Goal: Complete application form: Complete application form

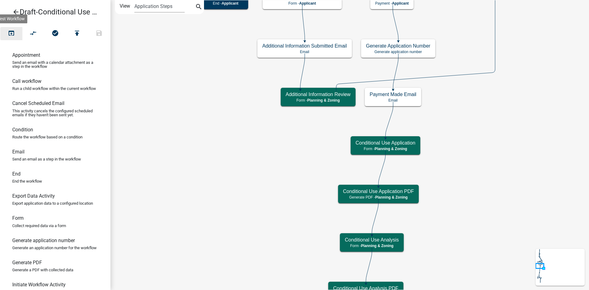
click at [12, 34] on icon "open_in_browser" at bounding box center [11, 33] width 7 height 9
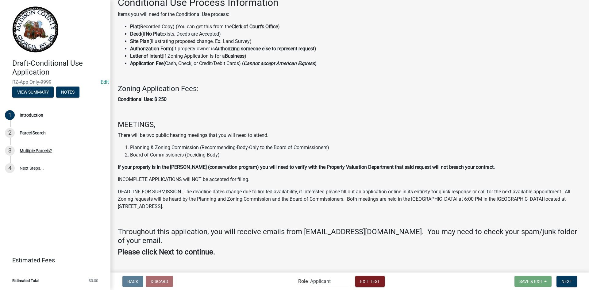
scroll to position [51, 0]
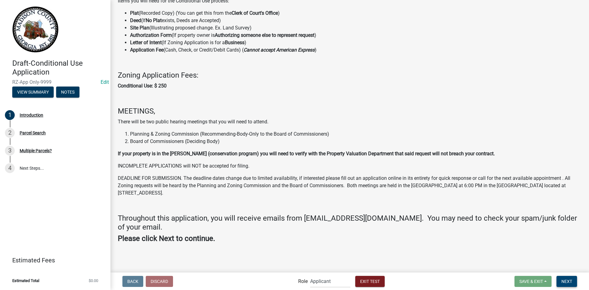
click at [563, 279] on span "Next" at bounding box center [567, 281] width 11 height 5
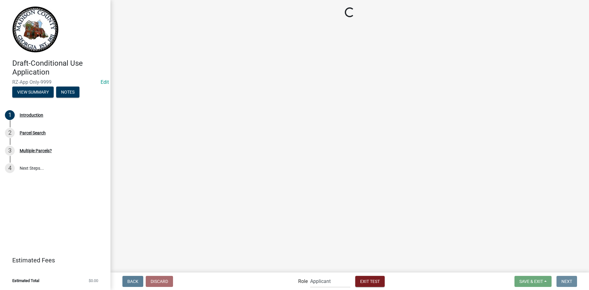
scroll to position [0, 0]
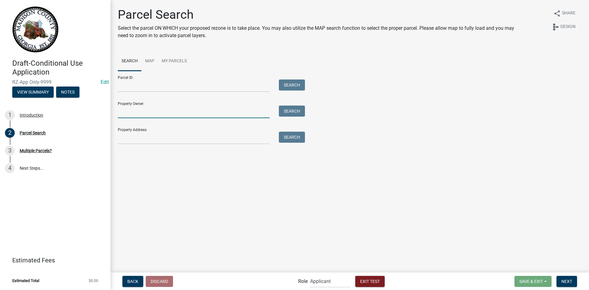
click at [157, 111] on input "Property Owner:" at bounding box center [194, 112] width 152 height 13
type input "colby"
click at [295, 107] on button "Search" at bounding box center [292, 111] width 26 height 11
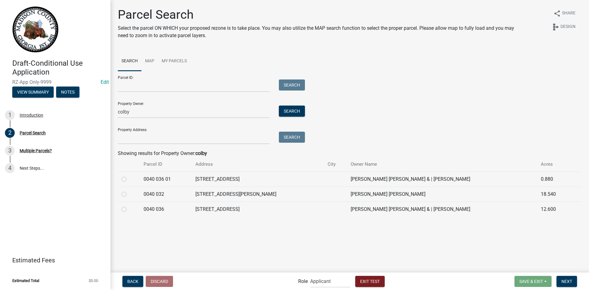
click at [129, 206] on label at bounding box center [129, 206] width 0 height 0
click at [129, 208] on 036 "radio" at bounding box center [131, 208] width 4 height 4
radio 036 "true"
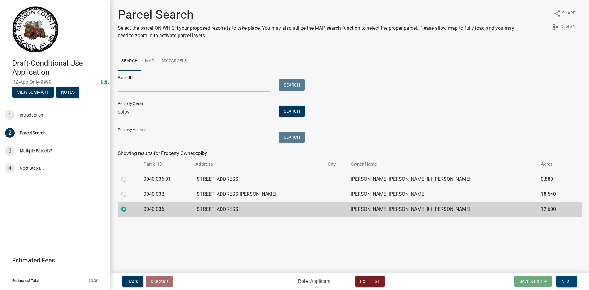
click at [564, 278] on button "Next" at bounding box center [567, 281] width 21 height 11
click at [570, 281] on span "Next" at bounding box center [567, 281] width 11 height 5
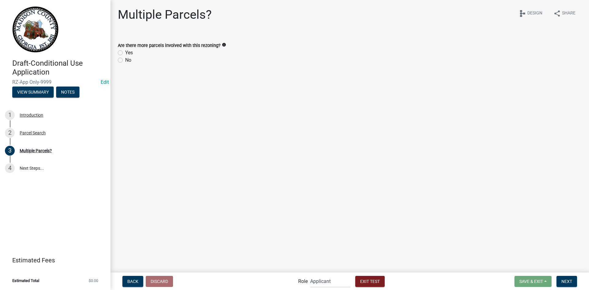
click at [125, 52] on label "Yes" at bounding box center [129, 52] width 8 height 7
click at [125, 52] on input "Yes" at bounding box center [127, 51] width 4 height 4
radio input "true"
click at [570, 282] on span "Next" at bounding box center [567, 281] width 11 height 5
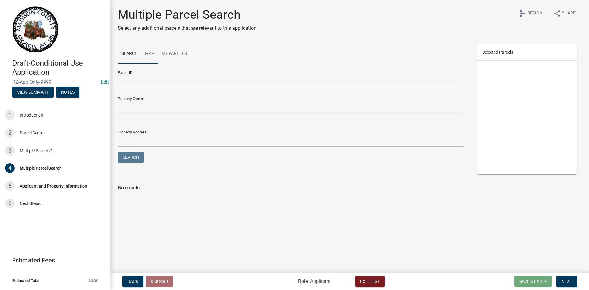
click at [152, 53] on link "Map" at bounding box center [150, 54] width 17 height 20
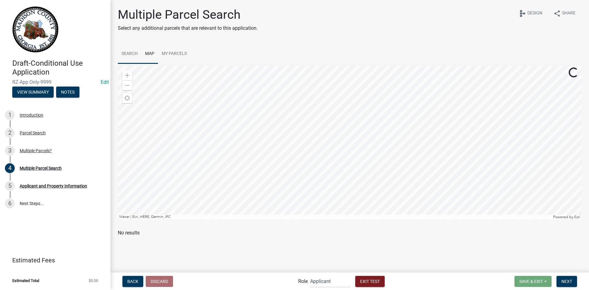
click at [126, 53] on link "Search" at bounding box center [130, 54] width 24 height 20
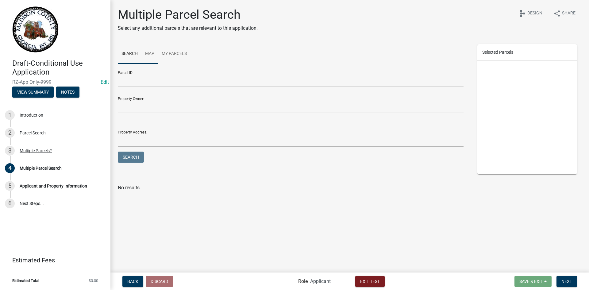
click at [150, 52] on link "Map" at bounding box center [150, 54] width 17 height 20
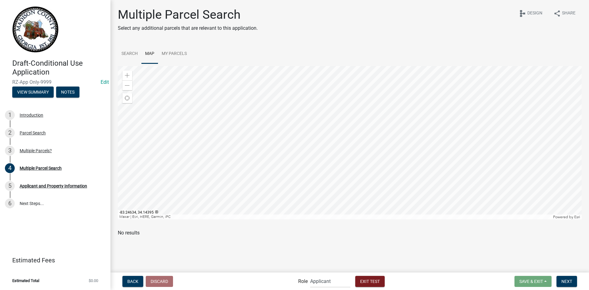
click at [327, 188] on div at bounding box center [350, 143] width 464 height 154
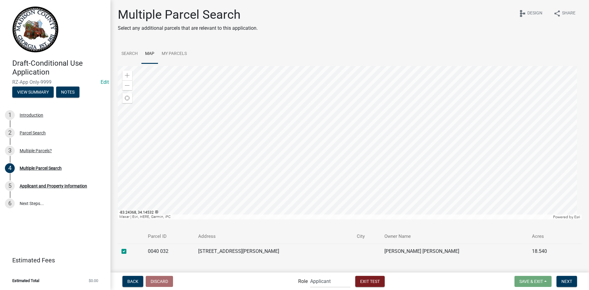
click at [366, 162] on div at bounding box center [350, 143] width 464 height 154
click at [368, 147] on div at bounding box center [350, 143] width 464 height 154
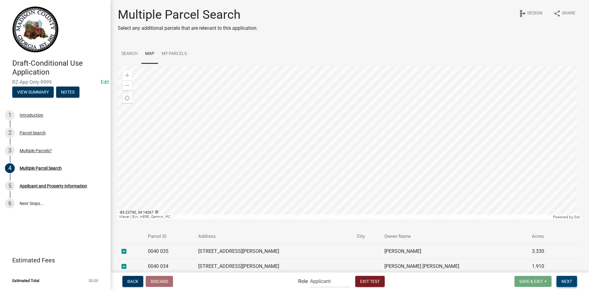
click at [568, 280] on span "Next" at bounding box center [567, 281] width 11 height 5
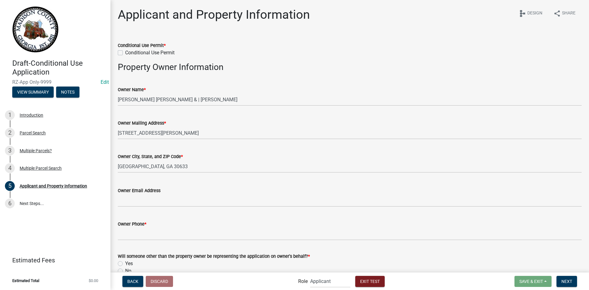
click at [125, 54] on label "Conditional Use Permit" at bounding box center [149, 52] width 49 height 7
click at [125, 53] on input "Conditional Use Permit" at bounding box center [127, 51] width 4 height 4
checkbox input "true"
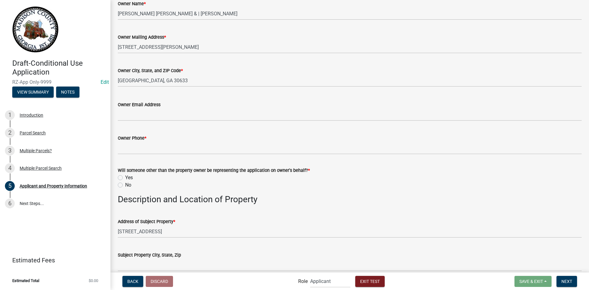
scroll to position [92, 0]
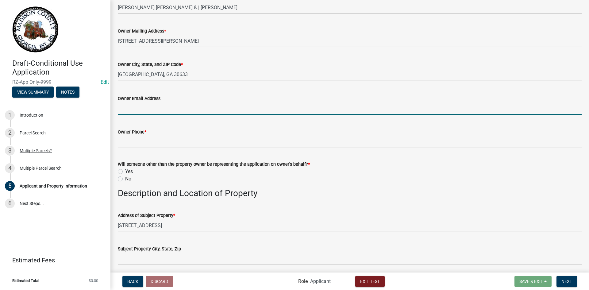
click at [156, 107] on input "Owner Email Address" at bounding box center [350, 108] width 464 height 13
click at [161, 107] on input "Owner Email Address" at bounding box center [350, 108] width 464 height 13
type input "[EMAIL_ADDRESS][DOMAIN_NAME]"
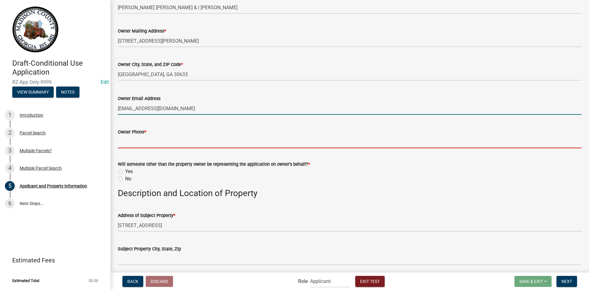
click at [140, 143] on input "Owner Phone *" at bounding box center [350, 142] width 464 height 13
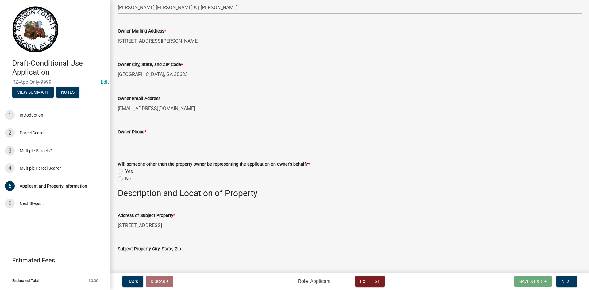
type input "000-111-2222"
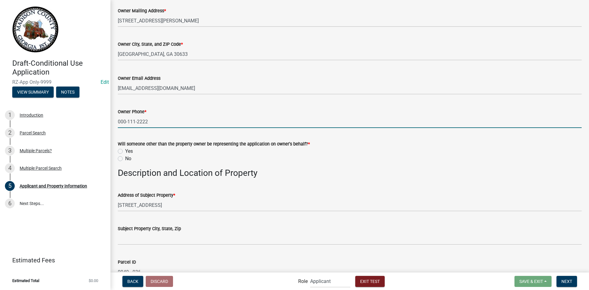
scroll to position [123, 0]
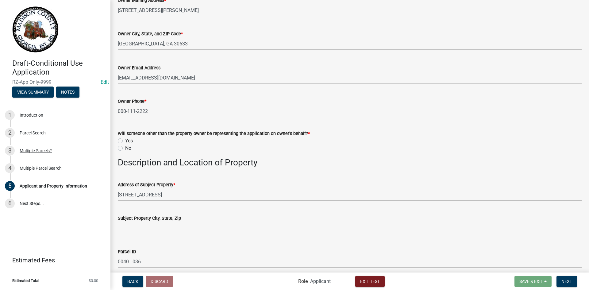
click at [125, 140] on label "Yes" at bounding box center [129, 140] width 8 height 7
click at [125, 140] on input "Yes" at bounding box center [127, 139] width 4 height 4
radio input "true"
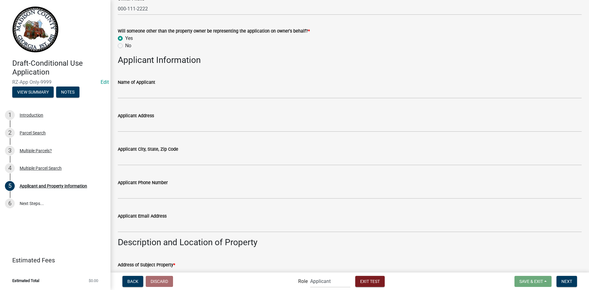
scroll to position [246, 0]
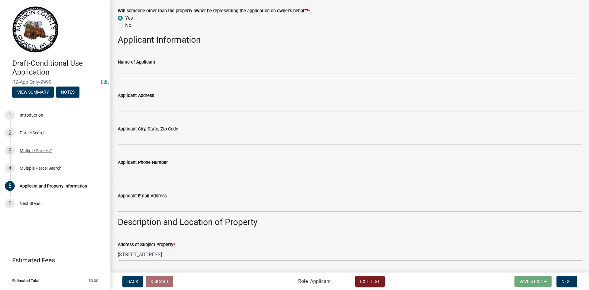
click at [149, 73] on input "Name of Applicant" at bounding box center [350, 72] width 464 height 13
type input "[PERSON_NAME]"
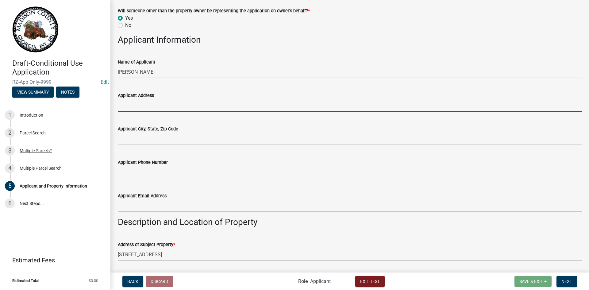
click at [135, 107] on input "Applicant Address" at bounding box center [350, 105] width 464 height 13
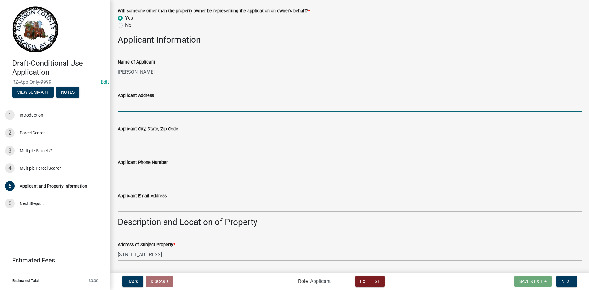
type input "[STREET_ADDRESS]"
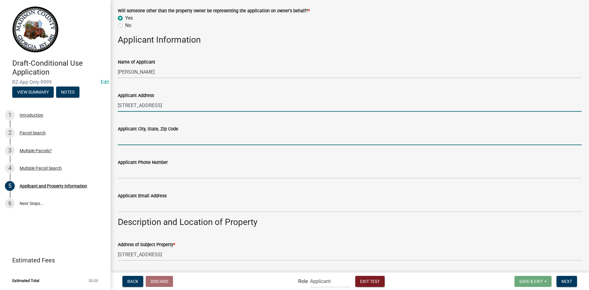
click at [150, 135] on input "Applicant City, State, Zip Code" at bounding box center [350, 139] width 464 height 13
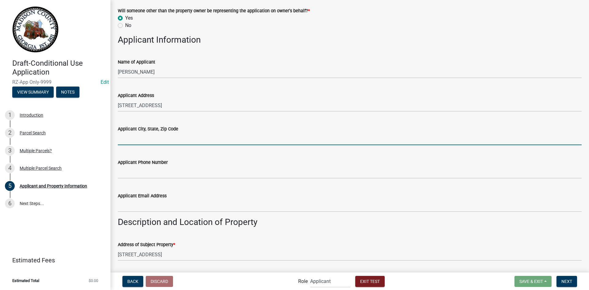
type input "Test, IA 55555"
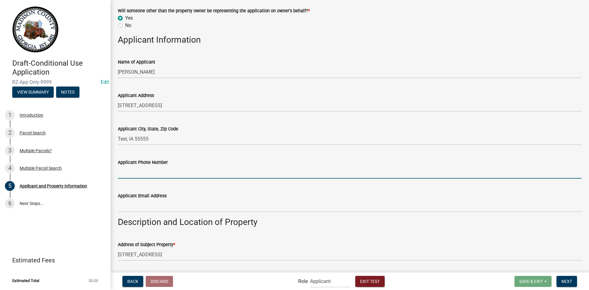
click at [154, 169] on input "Applicant Phone Number" at bounding box center [350, 172] width 464 height 13
type input "[PHONE_NUMBER]"
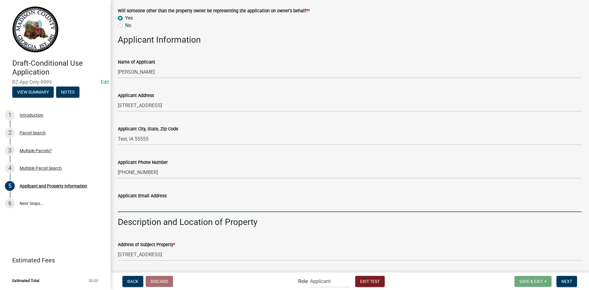
click at [159, 203] on input "Applicant Email Address" at bounding box center [350, 206] width 464 height 13
type input "[EMAIL_ADDRESS][DOMAIN_NAME]"
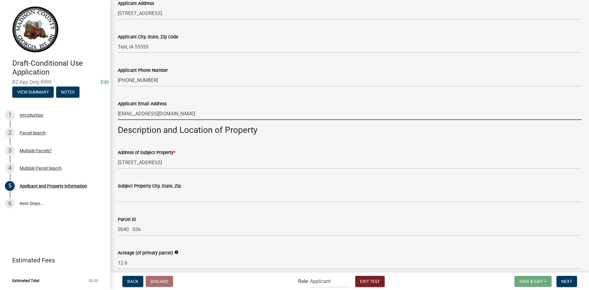
scroll to position [399, 0]
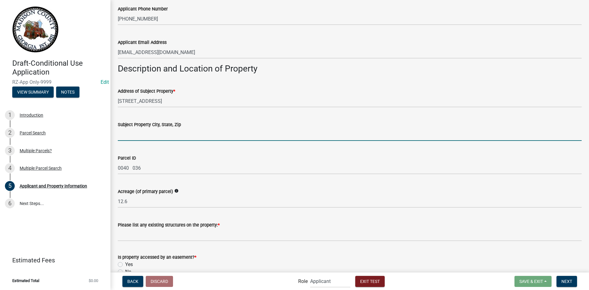
click at [160, 132] on input "Subject Property City, State, Zip" at bounding box center [350, 134] width 464 height 13
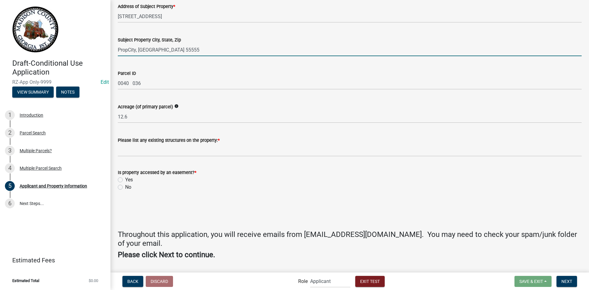
scroll to position [491, 0]
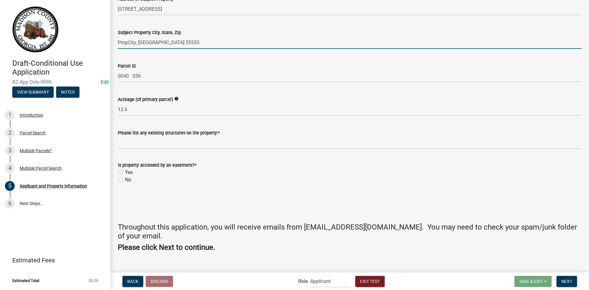
type input "PropCity, [GEOGRAPHIC_DATA] 55555"
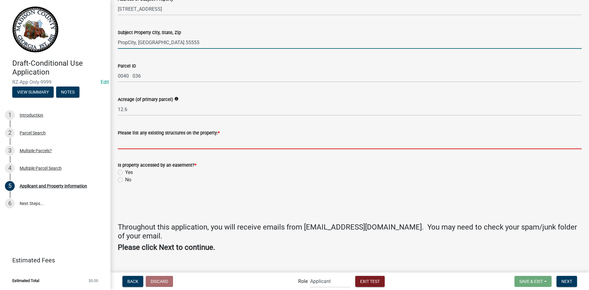
click at [160, 146] on input "Please list any existing structures on the property: *" at bounding box center [350, 143] width 464 height 13
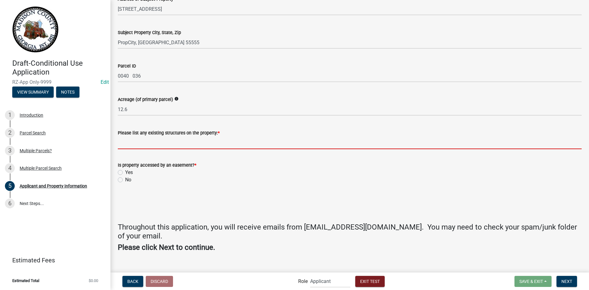
type input "trees and a couple old houses"
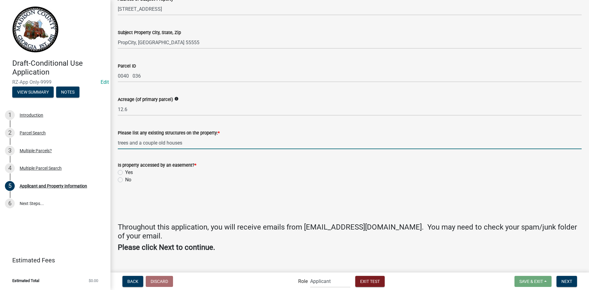
scroll to position [500, 0]
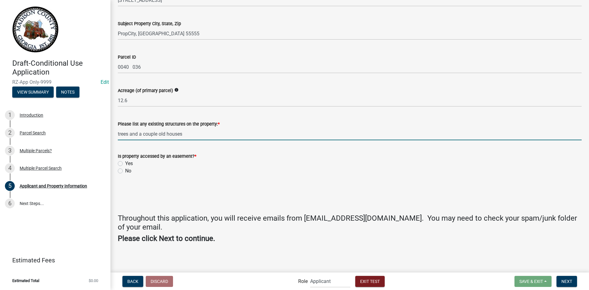
click at [125, 165] on label "Yes" at bounding box center [129, 163] width 8 height 7
click at [125, 164] on input "Yes" at bounding box center [127, 162] width 4 height 4
radio input "true"
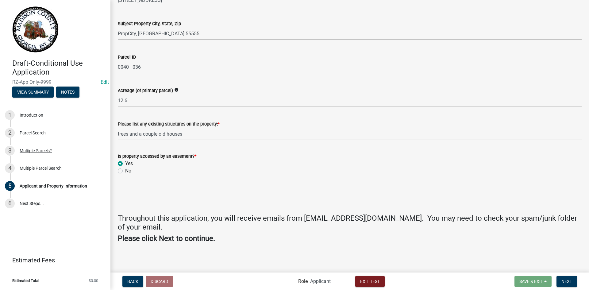
click at [125, 169] on label "No" at bounding box center [128, 170] width 6 height 7
click at [125, 169] on input "No" at bounding box center [127, 169] width 4 height 4
radio input "true"
click at [564, 282] on span "Next" at bounding box center [567, 281] width 11 height 5
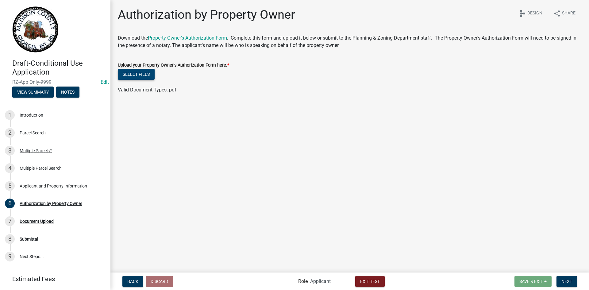
click at [143, 72] on button "Select files" at bounding box center [136, 74] width 37 height 11
click at [569, 282] on span "Next" at bounding box center [567, 281] width 11 height 5
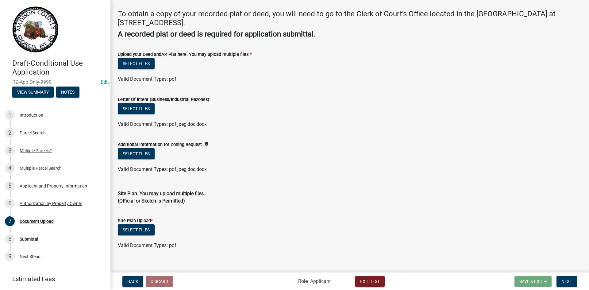
scroll to position [31, 0]
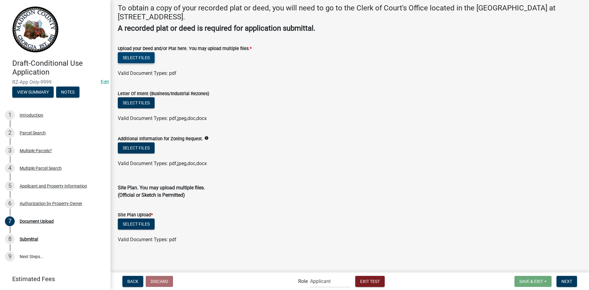
click at [141, 61] on button "Select files" at bounding box center [136, 57] width 37 height 11
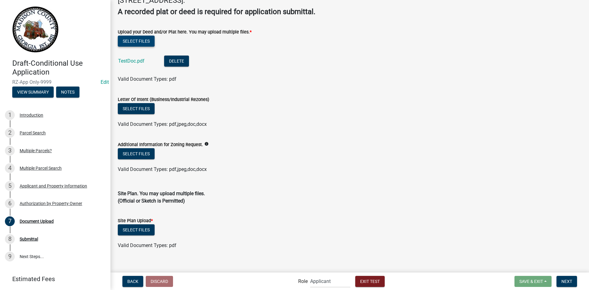
scroll to position [54, 0]
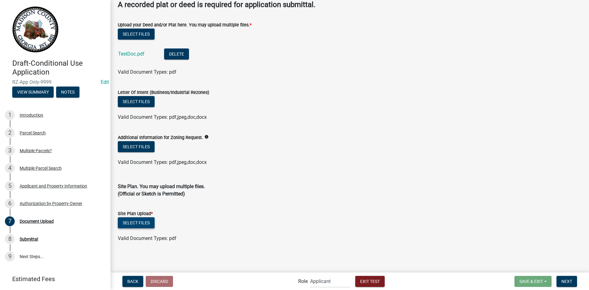
click at [129, 222] on button "Select files" at bounding box center [136, 222] width 37 height 11
click at [389, 211] on div "Site Plan Upload *" at bounding box center [350, 213] width 464 height 7
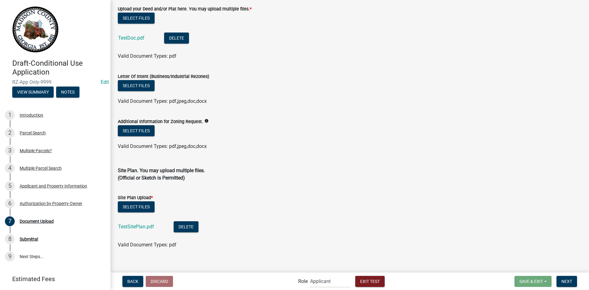
scroll to position [77, 0]
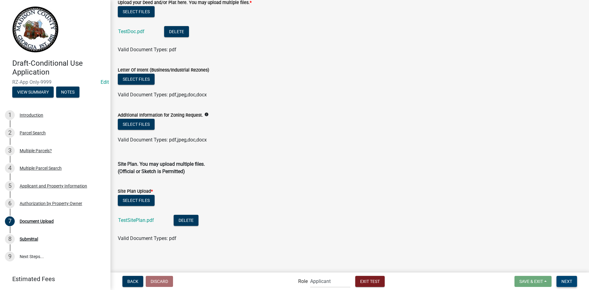
click at [567, 279] on span "Next" at bounding box center [567, 281] width 11 height 5
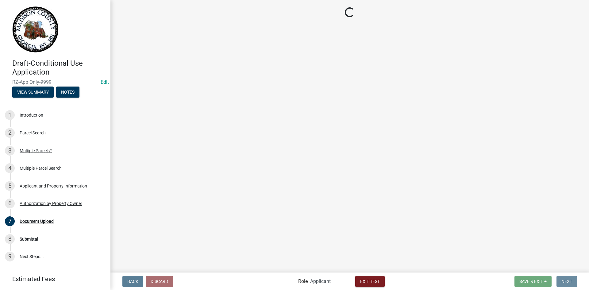
scroll to position [0, 0]
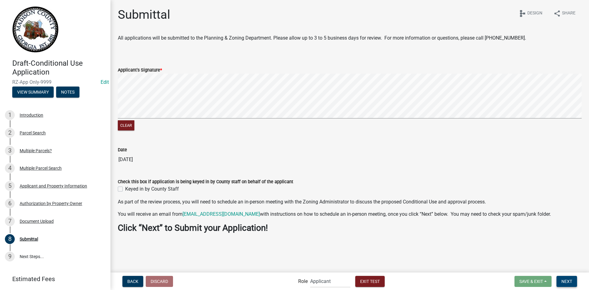
click at [563, 280] on span "Next" at bounding box center [567, 281] width 11 height 5
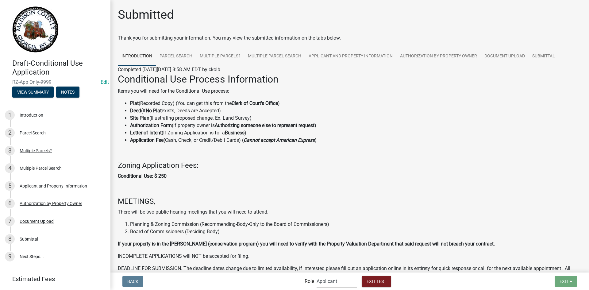
click at [345, 284] on select "Applicant Planning & Zoning Admin" at bounding box center [337, 281] width 40 height 13
select select "21e23b7c-0ae9-4ce5-bf16-76c7a100c343"
click at [317, 275] on select "Applicant Planning & Zoning Admin" at bounding box center [337, 281] width 40 height 13
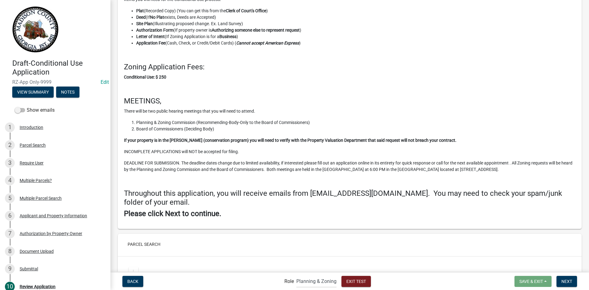
scroll to position [92, 0]
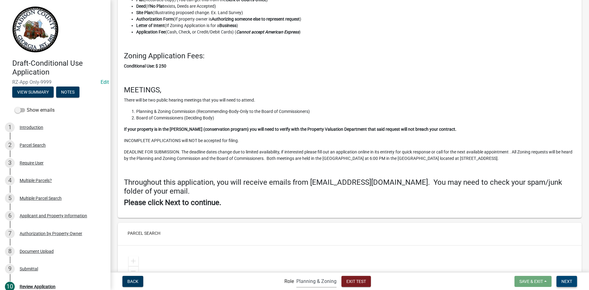
click at [564, 281] on span "Next" at bounding box center [567, 281] width 11 height 5
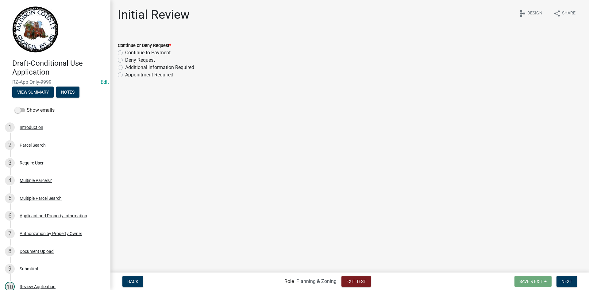
click at [130, 53] on label "Continue to Payment" at bounding box center [147, 52] width 45 height 7
click at [129, 53] on input "Continue to Payment" at bounding box center [127, 51] width 4 height 4
radio input "true"
click at [169, 97] on main "Initial Review share Share schema Design Continue or Deny Request * Continue to…" at bounding box center [350, 136] width 479 height 272
click at [145, 77] on label "Appointment Required" at bounding box center [149, 74] width 48 height 7
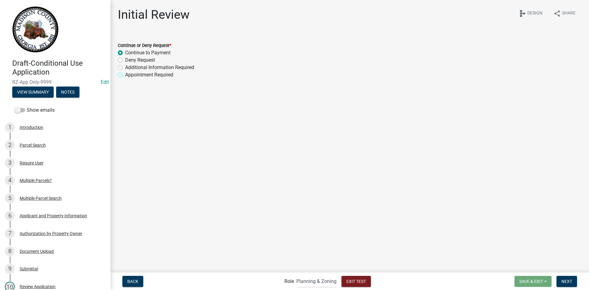
click at [129, 75] on input "Appointment Required" at bounding box center [127, 73] width 4 height 4
radio input "true"
click at [567, 281] on span "Next" at bounding box center [567, 281] width 11 height 5
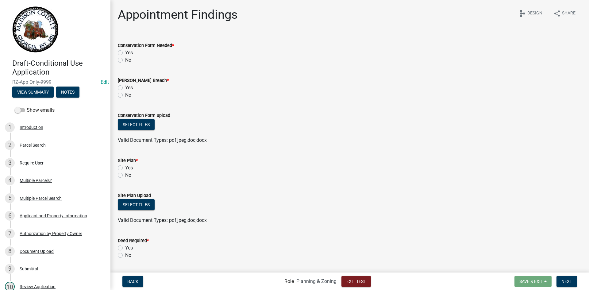
click at [125, 53] on label "Yes" at bounding box center [129, 52] width 8 height 7
click at [125, 53] on input "Yes" at bounding box center [127, 51] width 4 height 4
radio input "true"
click at [125, 87] on label "Yes" at bounding box center [129, 87] width 8 height 7
click at [125, 87] on input "Yes" at bounding box center [127, 86] width 4 height 4
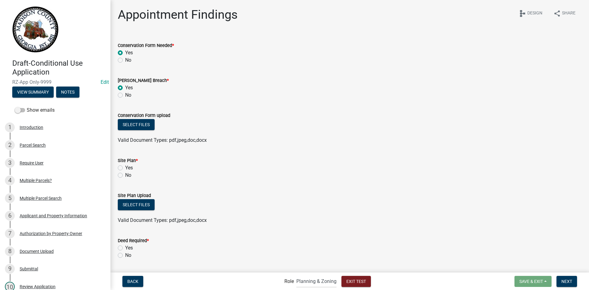
radio input "true"
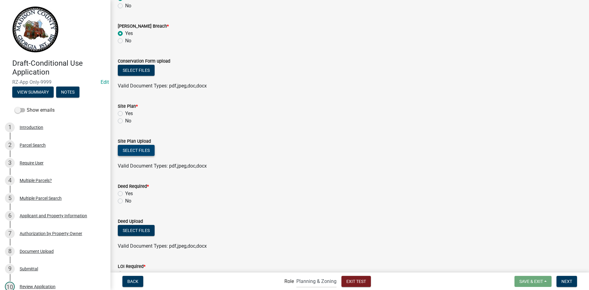
scroll to position [61, 0]
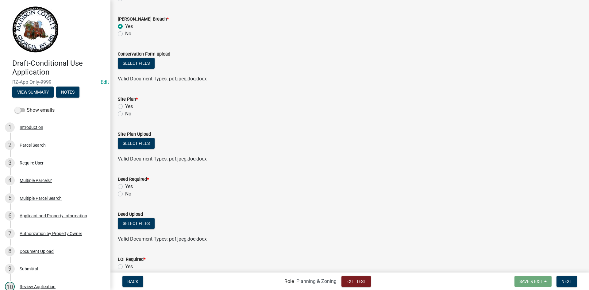
click at [125, 106] on label "Yes" at bounding box center [129, 106] width 8 height 7
click at [125, 106] on input "Yes" at bounding box center [127, 105] width 4 height 4
radio input "true"
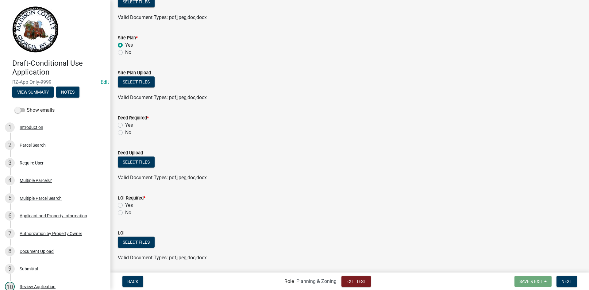
click at [125, 126] on label "Yes" at bounding box center [129, 125] width 8 height 7
click at [125, 126] on input "Yes" at bounding box center [127, 124] width 4 height 4
radio input "true"
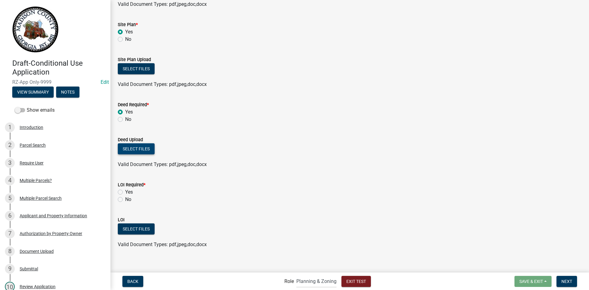
scroll to position [142, 0]
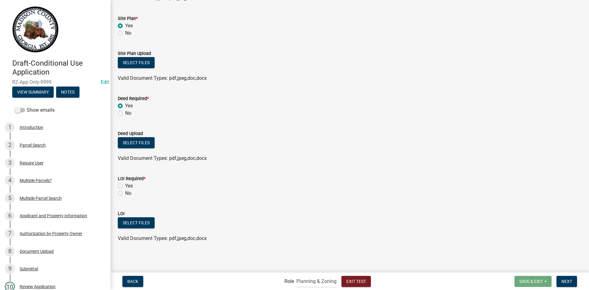
click at [125, 185] on label "Yes" at bounding box center [129, 185] width 8 height 7
click at [125, 185] on input "Yes" at bounding box center [127, 184] width 4 height 4
radio input "true"
click at [571, 281] on span "Next" at bounding box center [567, 281] width 11 height 5
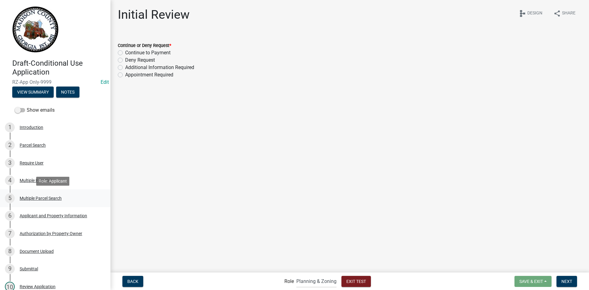
scroll to position [102, 0]
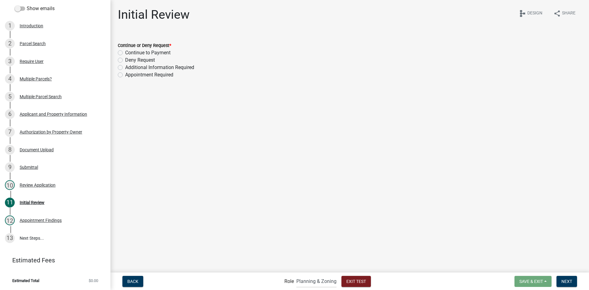
click at [137, 56] on label "Continue to Payment" at bounding box center [147, 52] width 45 height 7
click at [129, 53] on input "Continue to Payment" at bounding box center [127, 51] width 4 height 4
radio input "true"
click at [570, 278] on button "Next" at bounding box center [567, 281] width 21 height 11
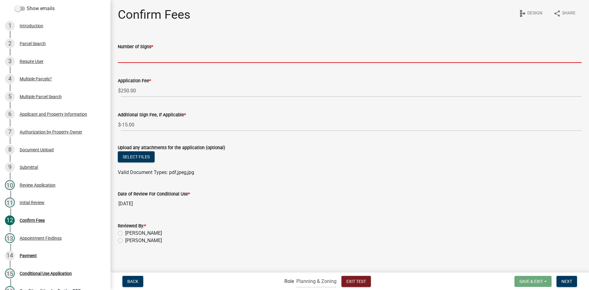
click at [183, 58] on input "text" at bounding box center [350, 56] width 464 height 13
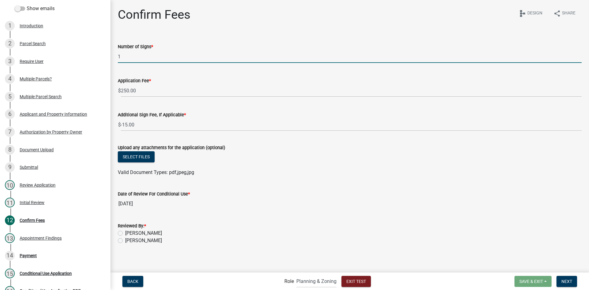
type input "1"
click at [269, 183] on div "Date of Review For Conditional Use * [DATE]" at bounding box center [350, 196] width 464 height 28
click at [132, 55] on input "1" at bounding box center [350, 56] width 464 height 13
type input "2"
click at [262, 180] on wm-data-entity-input-list "Number of Signs * 2 Application Fee $ 250.00 Additional Sign Fee, If Applicable…" at bounding box center [350, 142] width 464 height 216
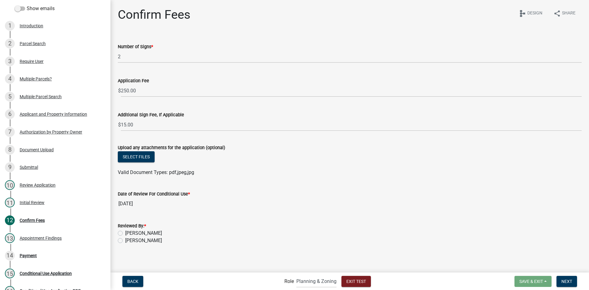
scroll to position [2, 0]
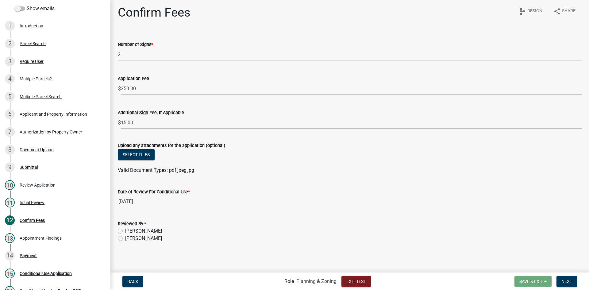
click at [152, 229] on label "[PERSON_NAME]" at bounding box center [143, 231] width 37 height 7
click at [129, 229] on input "[PERSON_NAME]" at bounding box center [127, 230] width 4 height 4
radio input "true"
click at [570, 279] on span "Next" at bounding box center [567, 281] width 11 height 5
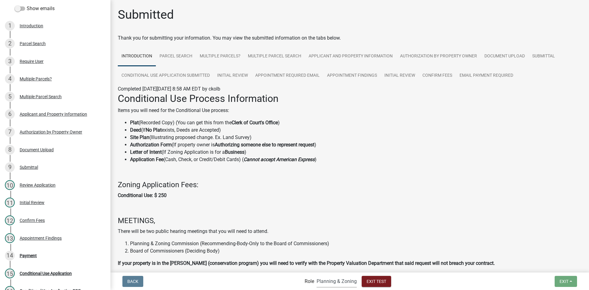
click at [337, 284] on select "Applicant Planning & Zoning Admin" at bounding box center [337, 281] width 40 height 13
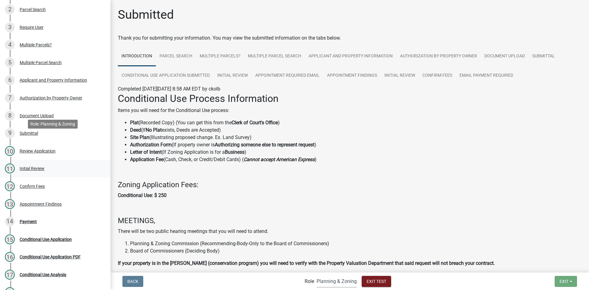
scroll to position [163, 0]
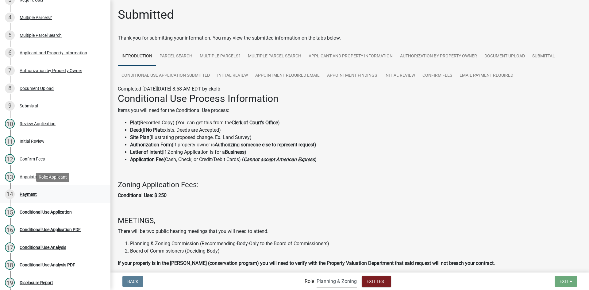
click at [33, 193] on div "Payment" at bounding box center [28, 194] width 17 height 4
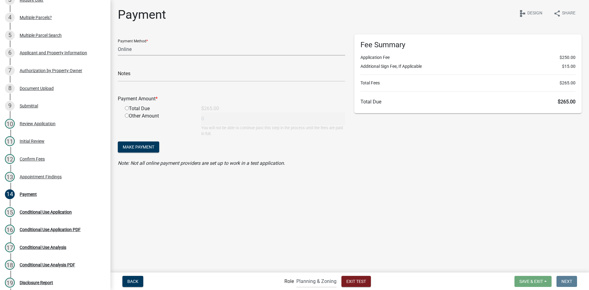
drag, startPoint x: 158, startPoint y: 46, endPoint x: 157, endPoint y: 55, distance: 8.8
click at [158, 46] on select "Credit Card POS Check Cash Online" at bounding box center [232, 49] width 228 height 13
select select "1: 0"
click at [118, 43] on select "Credit Card POS Check Cash Online" at bounding box center [232, 49] width 228 height 13
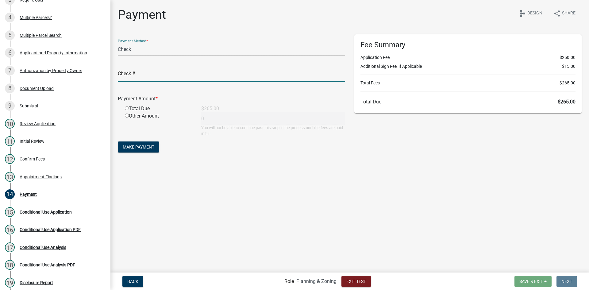
click at [141, 80] on input "text" at bounding box center [232, 75] width 228 height 13
type input "1234"
click at [145, 108] on div "Total Due" at bounding box center [158, 108] width 76 height 7
click at [129, 109] on div "Total Due" at bounding box center [158, 108] width 76 height 7
click at [127, 108] on input "radio" at bounding box center [127, 108] width 4 height 4
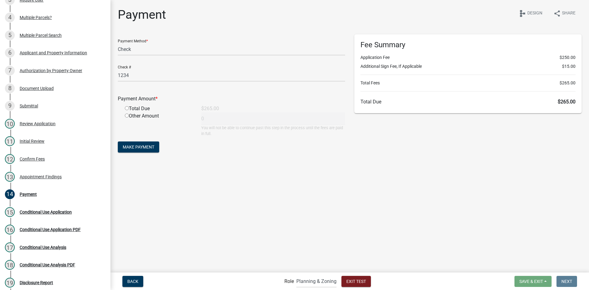
radio input "true"
type input "265"
click at [138, 147] on span "Make Payment" at bounding box center [139, 147] width 32 height 5
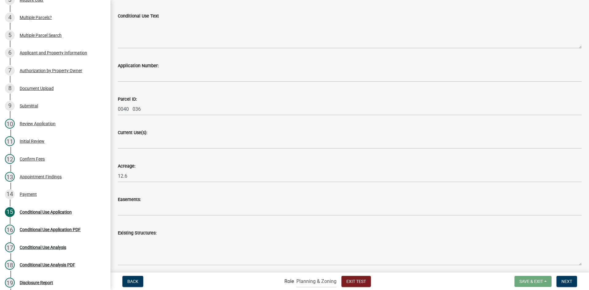
scroll to position [0, 0]
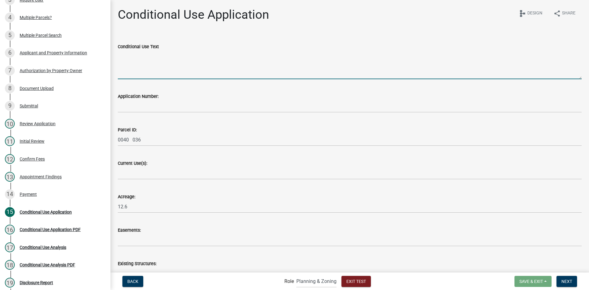
click at [138, 67] on textarea "Conditional Use Text" at bounding box center [350, 64] width 464 height 29
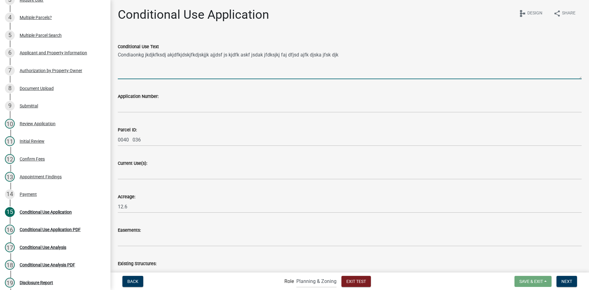
type textarea "Condiaonkg jkdjkfksdj akjdfkjdskjfkdjskjjk ajjdsf js kjdfk askf jsdak jfdksjkj …"
click at [137, 283] on span "Back" at bounding box center [132, 281] width 11 height 5
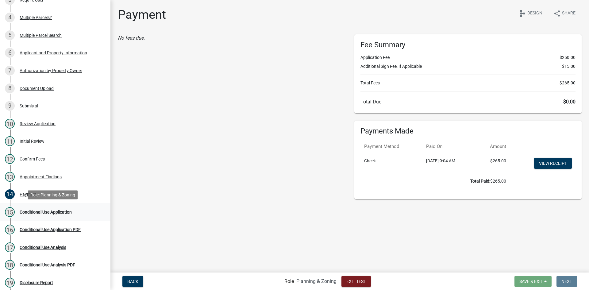
click at [25, 210] on div "Conditional Use Application" at bounding box center [46, 212] width 52 height 4
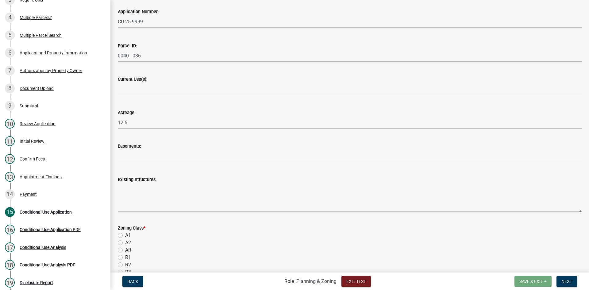
scroll to position [92, 0]
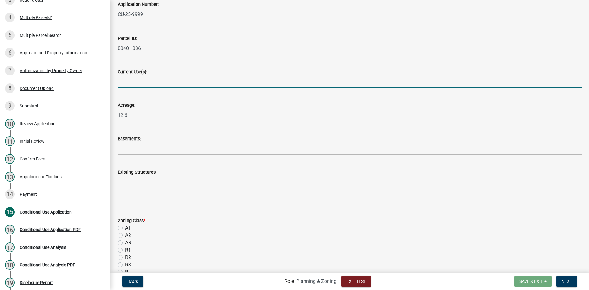
click at [158, 79] on input "Current Use(s):" at bounding box center [350, 82] width 464 height 13
type input "Agricultural"
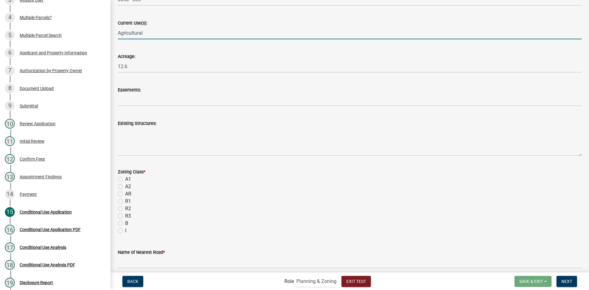
scroll to position [154, 0]
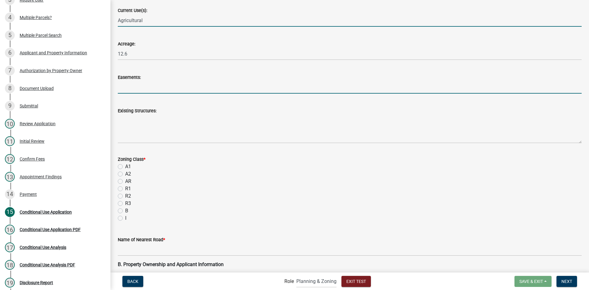
click at [159, 86] on input "Easements:" at bounding box center [350, 87] width 464 height 13
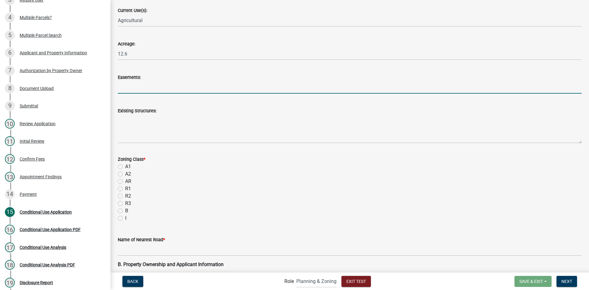
type input "eas111"
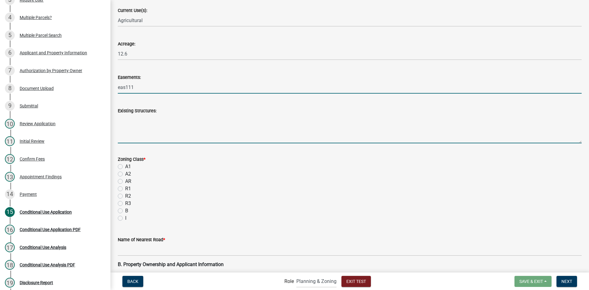
click at [151, 132] on textarea "Existing Structures:" at bounding box center [350, 129] width 464 height 29
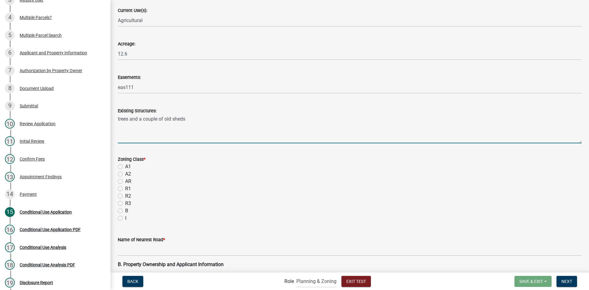
scroll to position [215, 0]
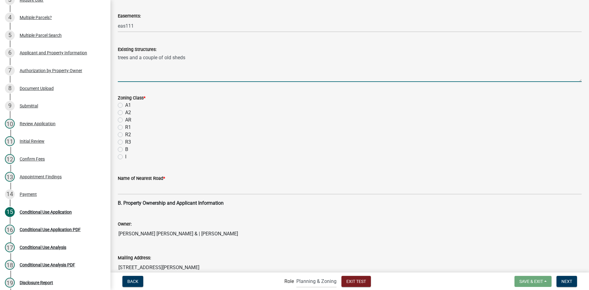
type textarea "trees and a couple of old sheds"
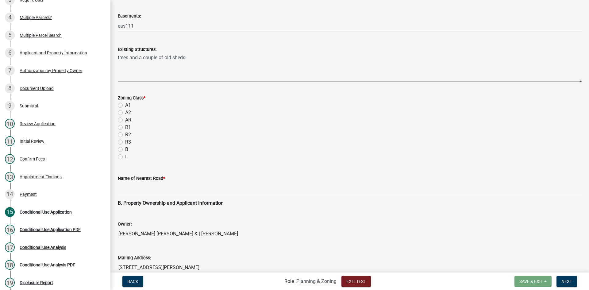
click at [125, 105] on label "A1" at bounding box center [128, 105] width 6 height 7
click at [125, 105] on input "A1" at bounding box center [127, 104] width 4 height 4
radio input "true"
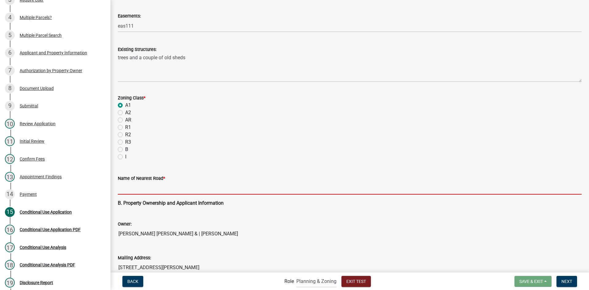
click at [145, 188] on input "Name of Nearest Road *" at bounding box center [350, 188] width 464 height 13
type input "Turnpike"
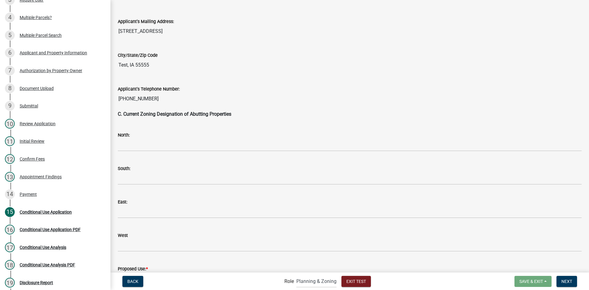
scroll to position [614, 0]
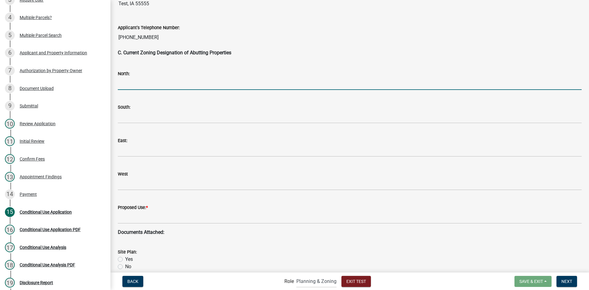
click at [136, 79] on input "North:" at bounding box center [350, 83] width 464 height 13
type input "A1"
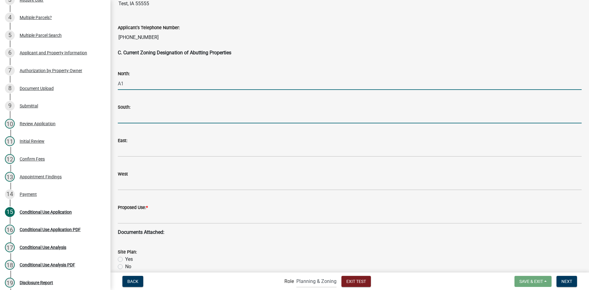
click at [154, 115] on input "South:" at bounding box center [350, 117] width 464 height 13
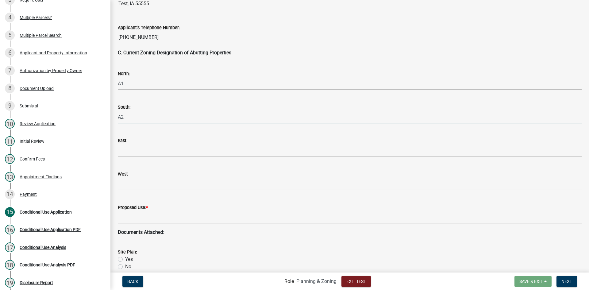
type input "A2"
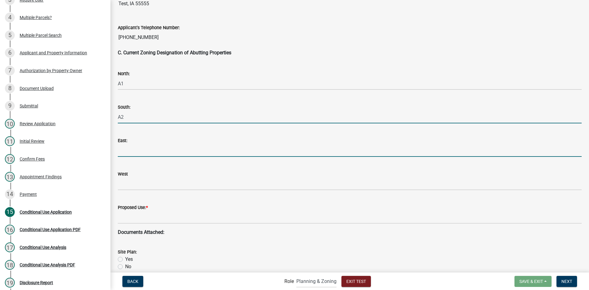
click at [141, 148] on input "East:" at bounding box center [350, 150] width 464 height 13
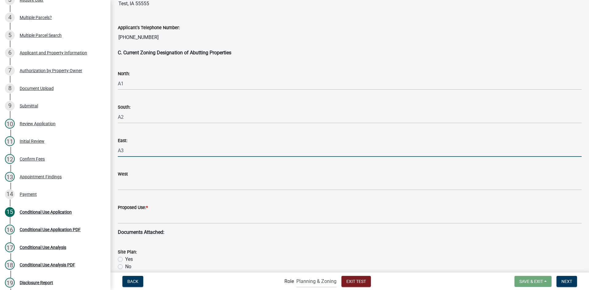
type input "A3"
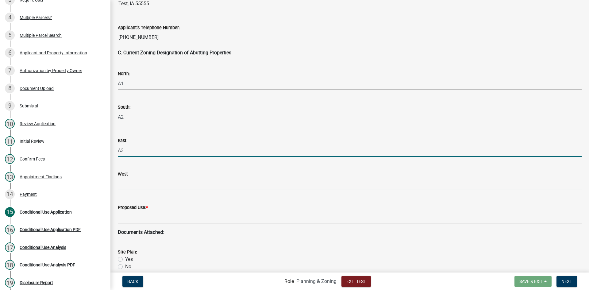
click at [134, 187] on input "West" at bounding box center [350, 184] width 464 height 13
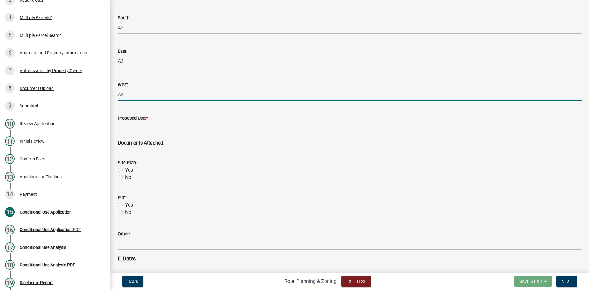
scroll to position [706, 0]
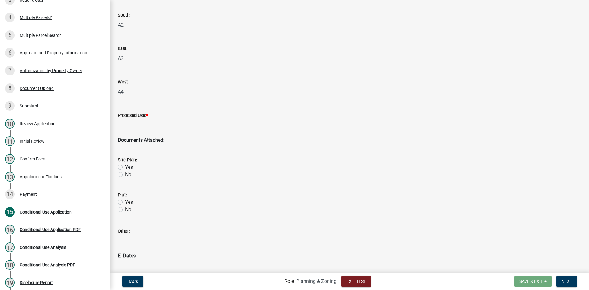
type input "A4"
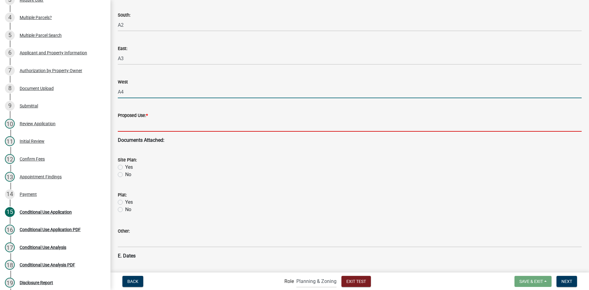
click at [159, 126] on input "Proposed Use: *" at bounding box center [350, 125] width 464 height 13
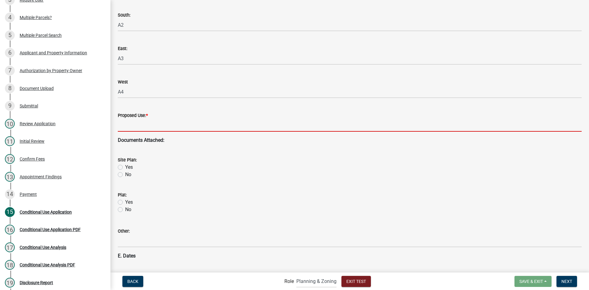
type input "apartment buildings"
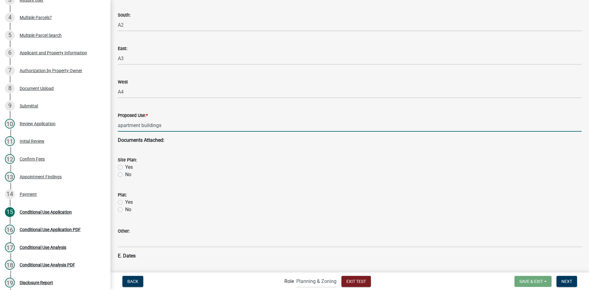
scroll to position [768, 0]
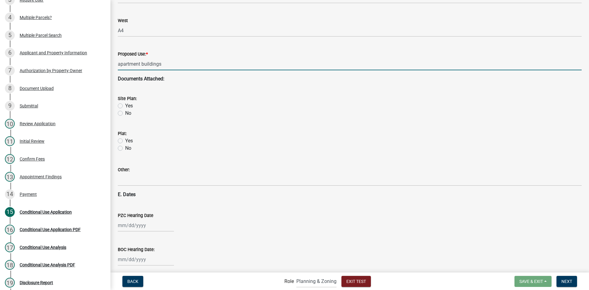
drag, startPoint x: 122, startPoint y: 106, endPoint x: 119, endPoint y: 137, distance: 31.8
click at [125, 106] on label "Yes" at bounding box center [129, 105] width 8 height 7
click at [125, 106] on input "Yes" at bounding box center [127, 104] width 4 height 4
radio input "true"
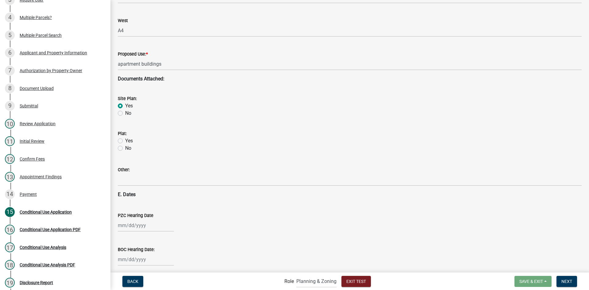
click at [125, 139] on label "Yes" at bounding box center [129, 140] width 8 height 7
click at [125, 139] on input "Yes" at bounding box center [127, 139] width 4 height 4
radio input "true"
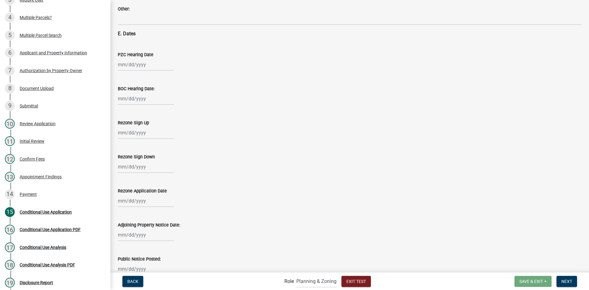
scroll to position [921, 0]
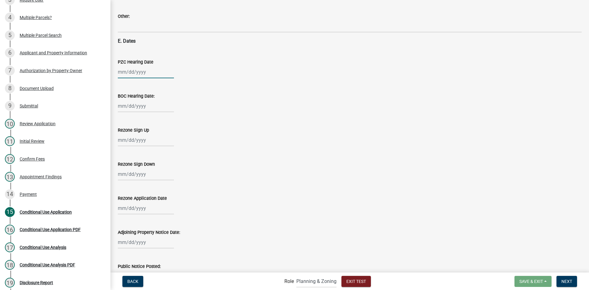
click at [140, 77] on div at bounding box center [146, 72] width 56 height 13
select select "10"
select select "2025"
click at [144, 105] on div "1" at bounding box center [144, 105] width 10 height 10
type input "[DATE]"
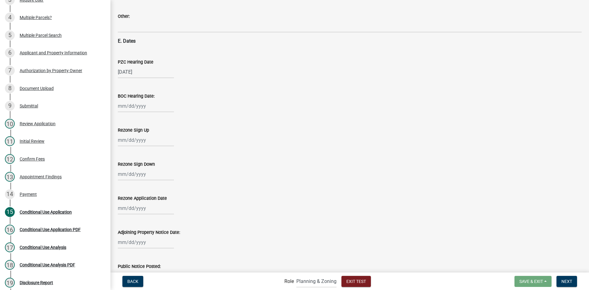
click at [140, 107] on div at bounding box center [146, 106] width 56 height 13
select select "10"
select select "2025"
click at [153, 137] on div "2" at bounding box center [154, 139] width 10 height 10
type input "[DATE]"
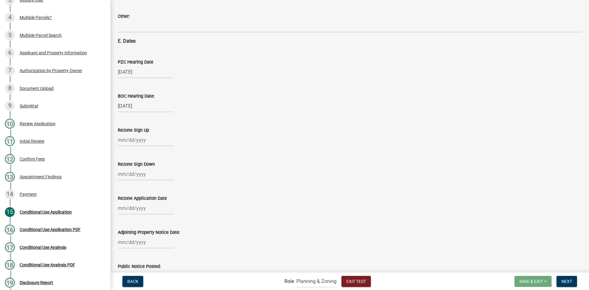
click at [137, 139] on div at bounding box center [146, 140] width 56 height 13
select select "10"
select select "2025"
click at [162, 174] on div "3" at bounding box center [163, 173] width 10 height 10
type input "[DATE]"
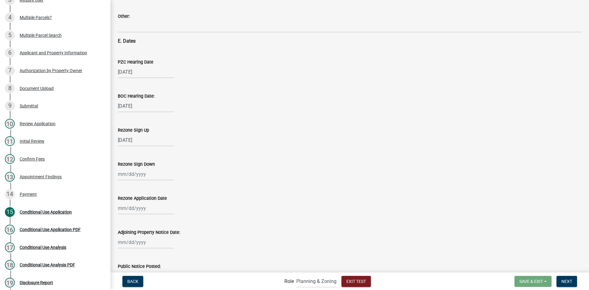
select select "10"
select select "2025"
click at [137, 179] on div "[PERSON_NAME] Feb Mar Apr [PERSON_NAME][DATE] Oct Nov [DATE] 1526 1527 1528 152…" at bounding box center [146, 174] width 56 height 13
click at [123, 217] on div "6" at bounding box center [124, 217] width 10 height 10
type input "[DATE]"
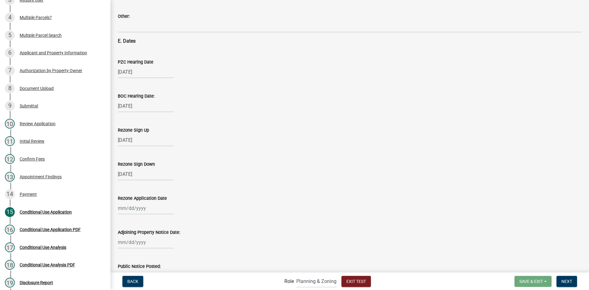
click at [251, 198] on div "Rezone Application Date" at bounding box center [350, 198] width 464 height 7
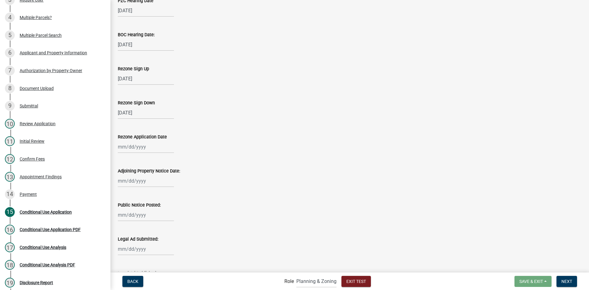
click at [211, 210] on div at bounding box center [350, 215] width 464 height 13
click at [136, 146] on div at bounding box center [146, 147] width 56 height 13
select select "10"
select select "2025"
click at [136, 188] on div "7" at bounding box center [134, 190] width 10 height 10
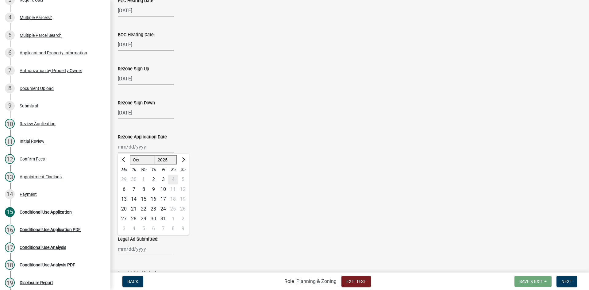
type input "[DATE]"
click at [134, 183] on div at bounding box center [146, 181] width 56 height 13
select select "10"
select select "2025"
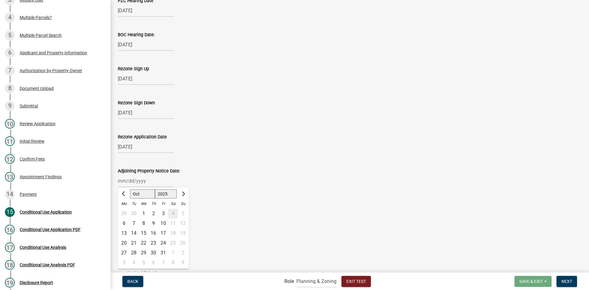
click at [143, 223] on div "8" at bounding box center [144, 224] width 10 height 10
type input "[DATE]"
click at [139, 214] on div at bounding box center [146, 215] width 56 height 13
select select "10"
select select "2025"
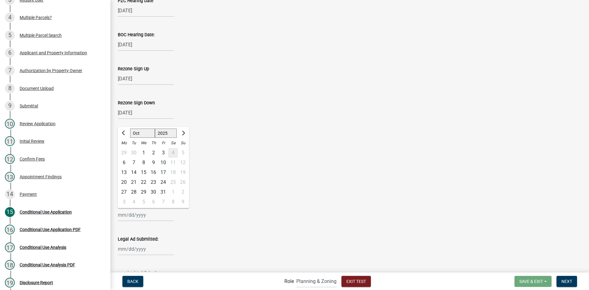
click at [153, 160] on div "9" at bounding box center [154, 163] width 10 height 10
type input "[DATE]"
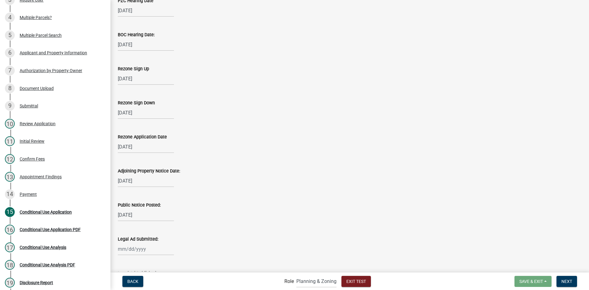
click at [244, 183] on div "[DATE]" at bounding box center [350, 181] width 464 height 13
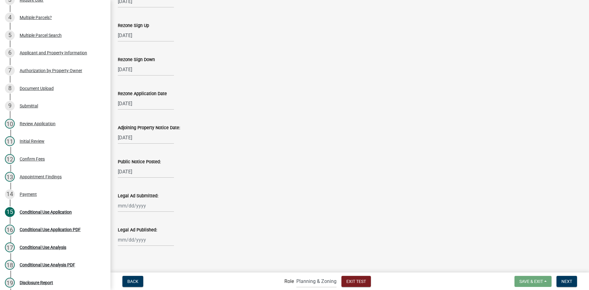
scroll to position [1030, 0]
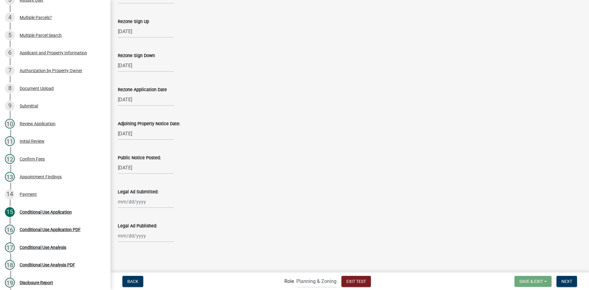
click at [131, 198] on div at bounding box center [146, 202] width 56 height 13
select select "10"
select select "2025"
click at [165, 150] on div "10" at bounding box center [163, 150] width 10 height 10
type input "[DATE]"
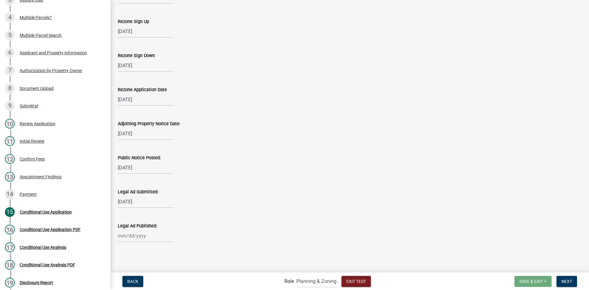
click at [210, 182] on div "Legal Ad Submitted: [DATE]" at bounding box center [350, 194] width 464 height 29
click at [158, 235] on div at bounding box center [146, 236] width 56 height 13
select select "10"
select select "2025"
drag, startPoint x: 126, startPoint y: 192, endPoint x: 135, endPoint y: 194, distance: 8.4
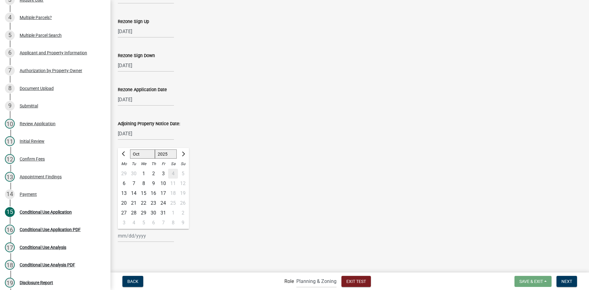
click at [126, 193] on div "13" at bounding box center [124, 194] width 10 height 10
type input "[DATE]"
click at [275, 212] on wm-data-entity-input "Legal Ad Submitted: [DATE]" at bounding box center [350, 197] width 464 height 34
click at [575, 278] on button "Next" at bounding box center [567, 281] width 21 height 11
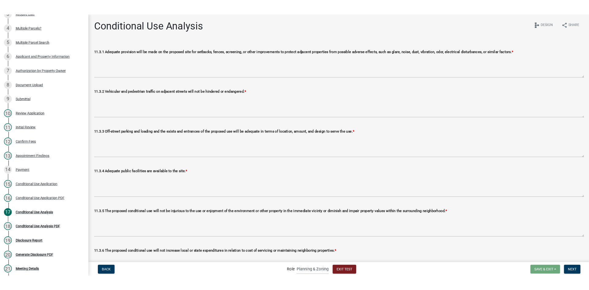
scroll to position [163, 0]
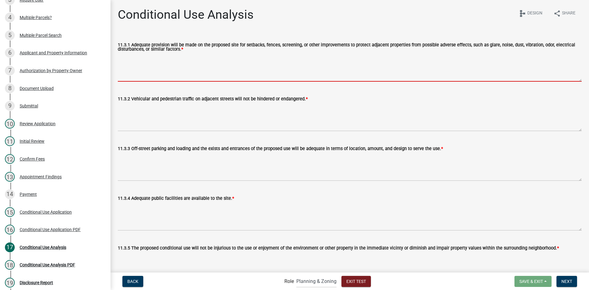
click at [168, 67] on textarea "11.3.1 Adequate provision will be made on the proposed site for setbacks, fence…" at bounding box center [350, 67] width 464 height 29
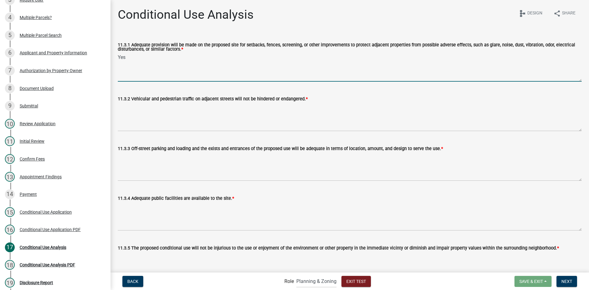
click at [123, 60] on textarea "Yes" at bounding box center [350, 67] width 464 height 29
click at [140, 59] on textarea "Yes" at bounding box center [350, 67] width 464 height 29
drag, startPoint x: 140, startPoint y: 59, endPoint x: 119, endPoint y: 61, distance: 20.7
click at [119, 61] on textarea "Yes ajdkjs" at bounding box center [350, 67] width 464 height 29
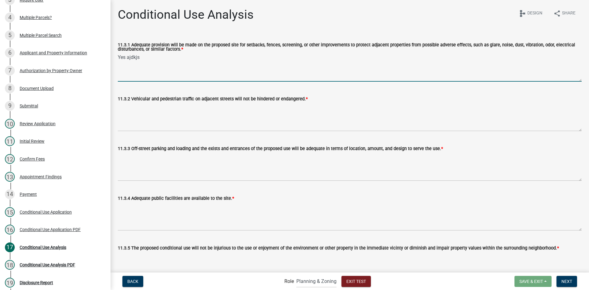
type textarea "Yes ajdkjs"
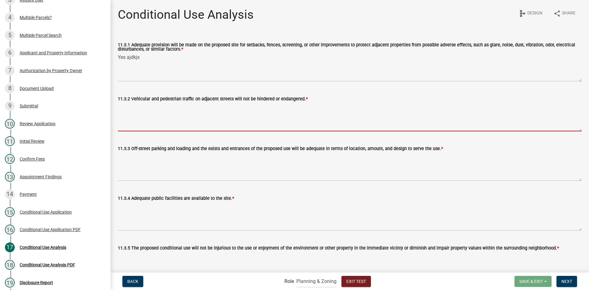
click at [153, 121] on textarea "11.3.2 Vehicular and pedestrian traffic on adjacent streets will not be hindere…" at bounding box center [350, 117] width 464 height 29
paste textarea "Yes ajdkjs"
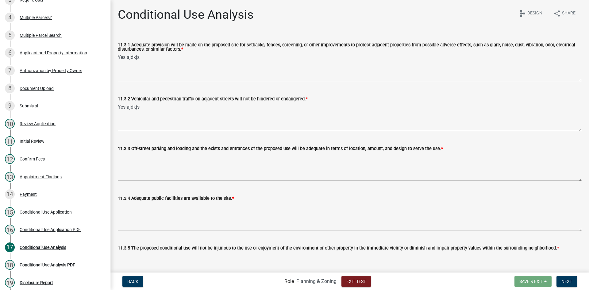
type textarea "Yes ajdkjs"
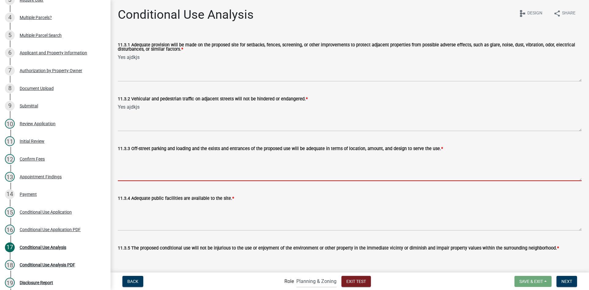
click at [139, 170] on textarea "11.3.3 Off-street parking and loading and the exists and entrances of the propo…" at bounding box center [350, 166] width 464 height 29
paste textarea "Yes ajdkjs"
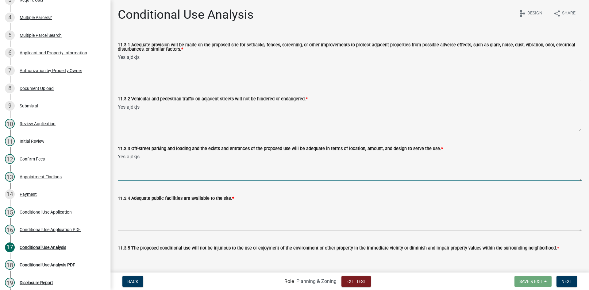
type textarea "Yes ajdkjs"
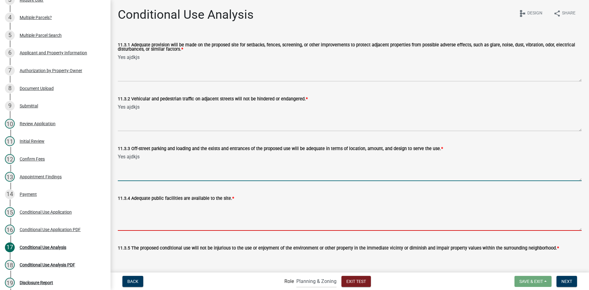
click at [138, 216] on textarea "11.3.4 Adequate public facilities are available to the site. *" at bounding box center [350, 216] width 464 height 29
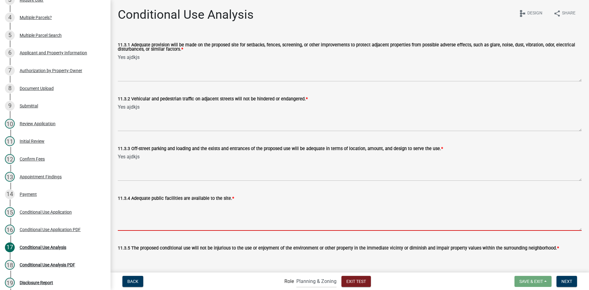
paste textarea "Yes ajdkjs"
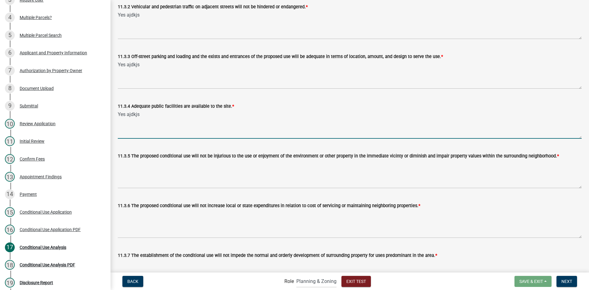
scroll to position [123, 0]
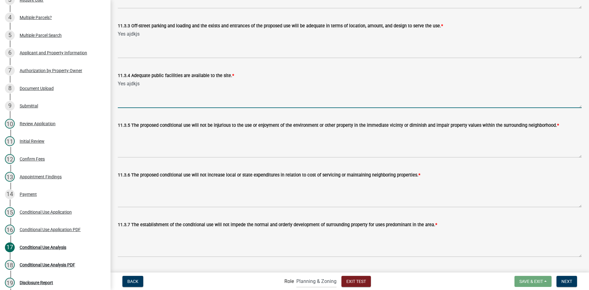
type textarea "Yes ajdkjs"
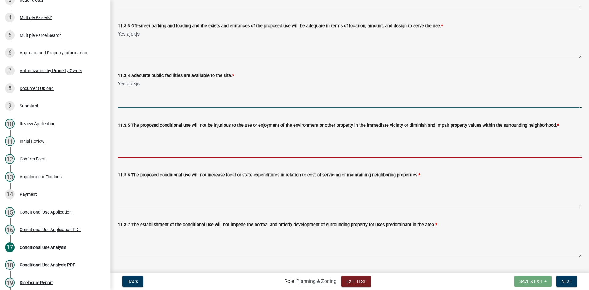
click at [159, 146] on textarea "11.3.5 The proposed conditional use will not be injurious to the use or enjoyme…" at bounding box center [350, 143] width 464 height 29
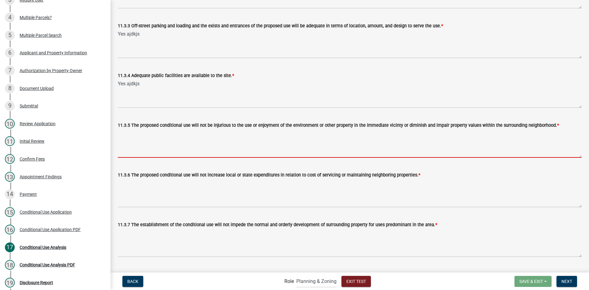
paste textarea "Yes ajdkjs"
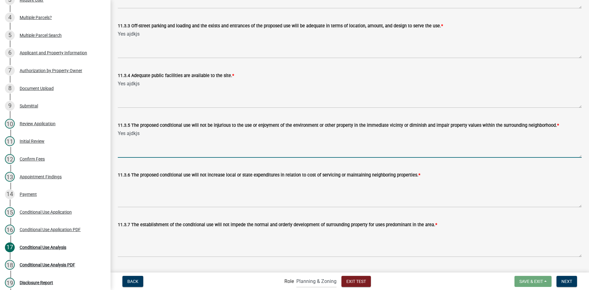
type textarea "Yes ajdkjs"
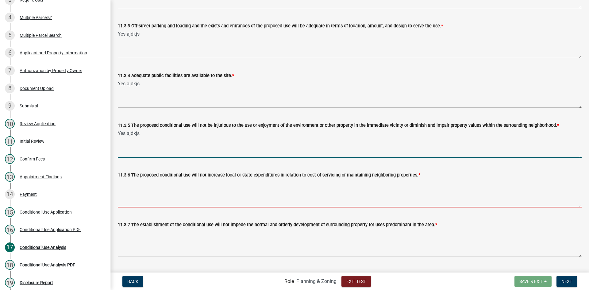
click at [135, 195] on textarea "11.3.6 The proposed conditional use will not increase local or state expenditur…" at bounding box center [350, 193] width 464 height 29
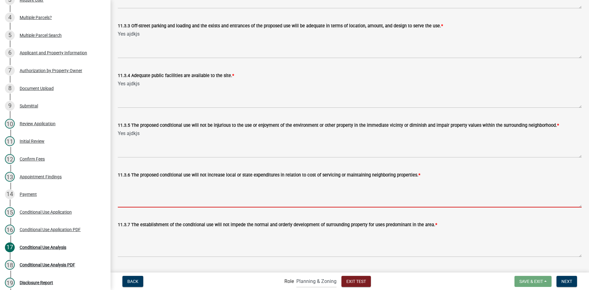
paste textarea "Yes ajdkjs"
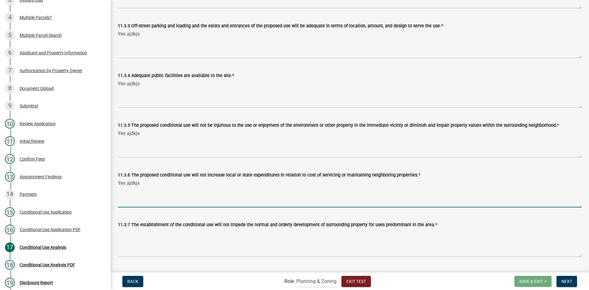
scroll to position [184, 0]
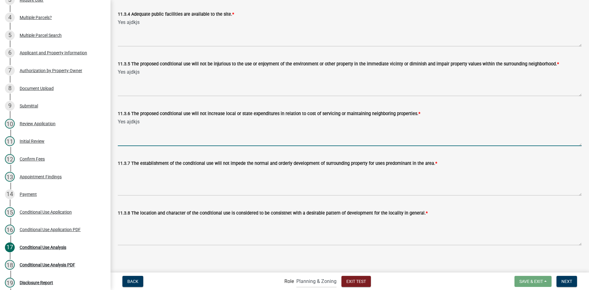
type textarea "Yes ajdkjs"
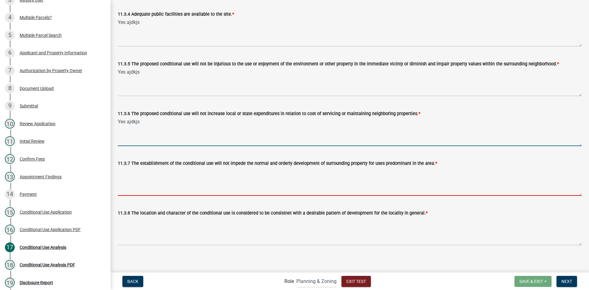
click at [159, 177] on textarea "11.3.7 The establishment of the conditional use will not impede the normal and …" at bounding box center [350, 181] width 464 height 29
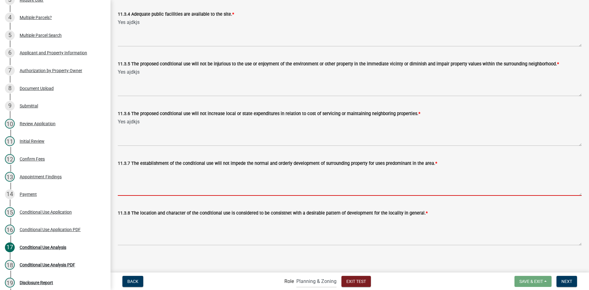
paste textarea "Yes ajdkjs"
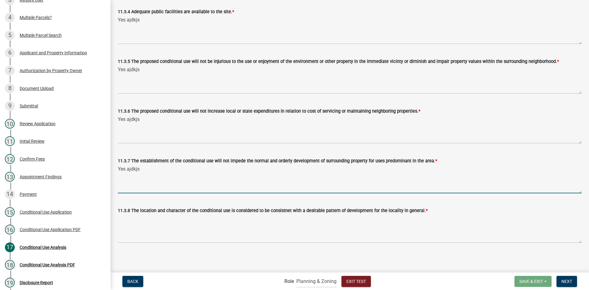
scroll to position [187, 0]
type textarea "Yes ajdkjs"
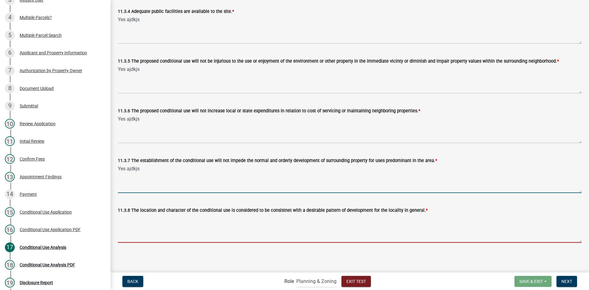
click at [146, 227] on textarea "11.3.8 The location and character of the conditional use is considered to be co…" at bounding box center [350, 228] width 464 height 29
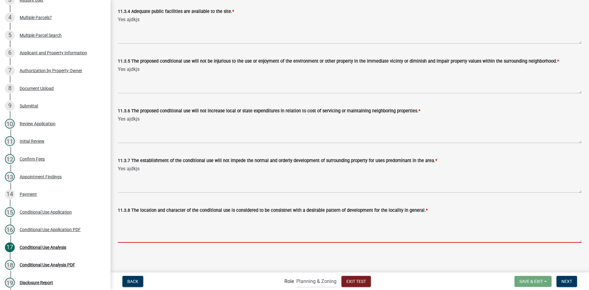
paste textarea "Yes ajdkjs"
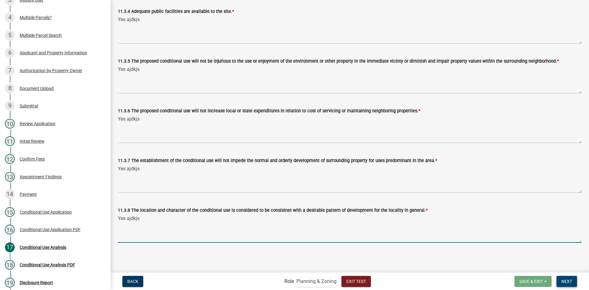
type textarea "Yes ajdkjs"
click at [571, 284] on button "Next" at bounding box center [567, 281] width 21 height 11
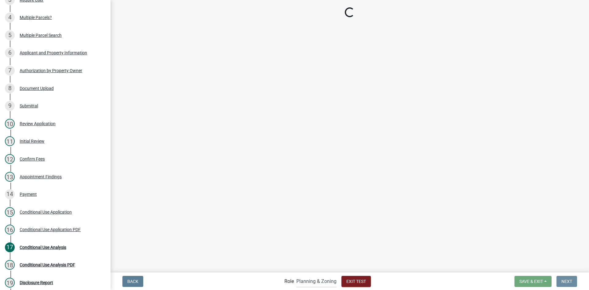
scroll to position [0, 0]
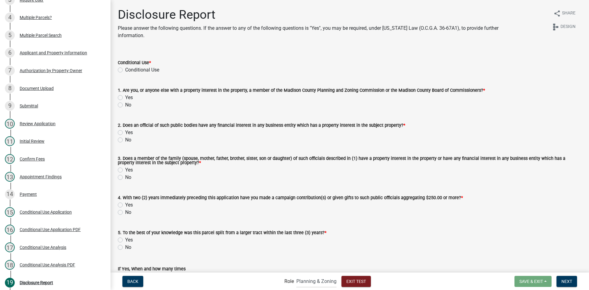
click at [123, 70] on div "Conditional Use" at bounding box center [350, 69] width 464 height 7
click at [125, 69] on label "Conditional Use" at bounding box center [142, 69] width 34 height 7
click at [125, 69] on input "Conditional Use" at bounding box center [127, 68] width 4 height 4
radio input "true"
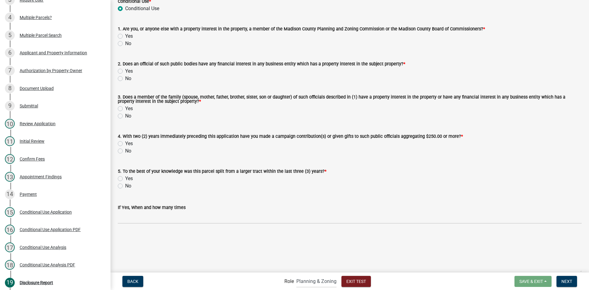
click at [125, 44] on label "No" at bounding box center [128, 43] width 6 height 7
click at [125, 44] on input "No" at bounding box center [127, 42] width 4 height 4
radio input "true"
click at [125, 78] on label "No" at bounding box center [128, 78] width 6 height 7
click at [125, 78] on input "No" at bounding box center [127, 77] width 4 height 4
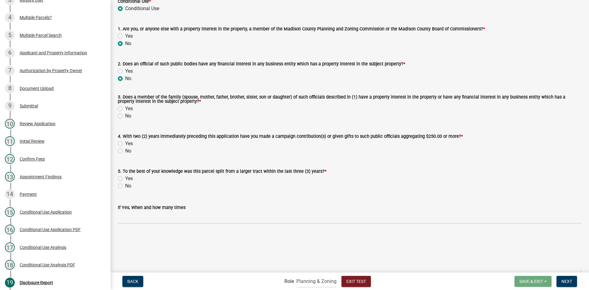
radio input "true"
click at [125, 116] on label "No" at bounding box center [128, 115] width 6 height 7
click at [125, 116] on input "No" at bounding box center [127, 114] width 4 height 4
radio input "true"
click at [125, 151] on label "No" at bounding box center [128, 150] width 6 height 7
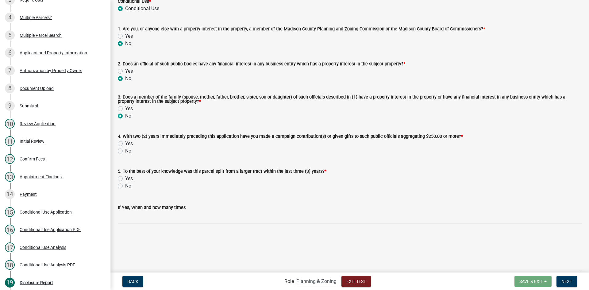
click at [125, 151] on input "No" at bounding box center [127, 149] width 4 height 4
radio input "true"
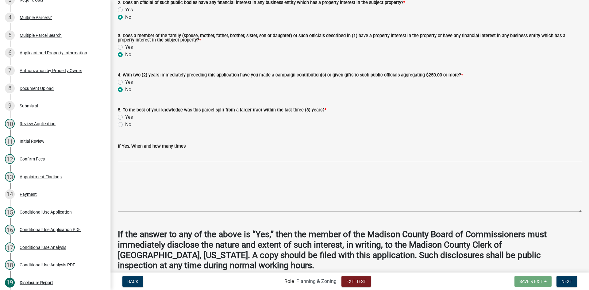
click at [125, 125] on label "No" at bounding box center [128, 124] width 6 height 7
click at [125, 125] on input "No" at bounding box center [127, 123] width 4 height 4
radio input "true"
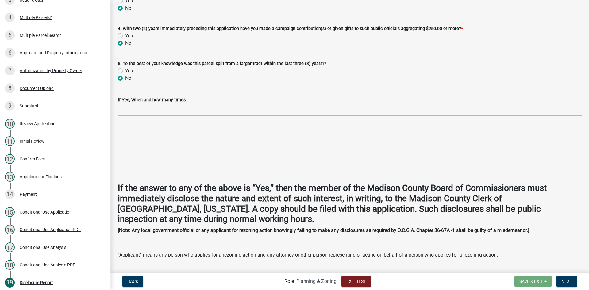
scroll to position [154, 0]
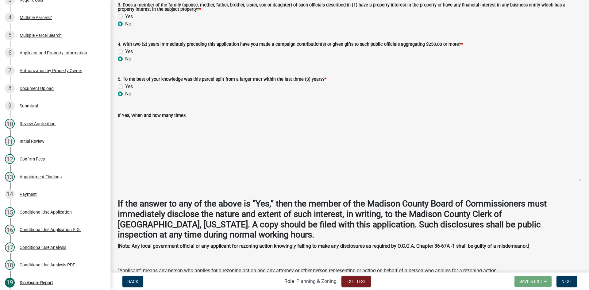
click at [125, 87] on label "Yes" at bounding box center [129, 86] width 8 height 7
click at [125, 87] on input "Yes" at bounding box center [127, 85] width 4 height 4
radio input "true"
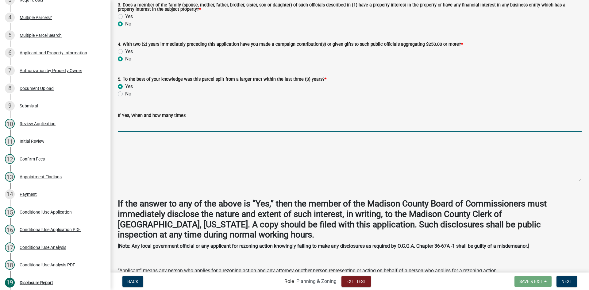
click at [151, 128] on input "If Yes, When and how many times" at bounding box center [350, 125] width 464 height 13
type input "O"
type input "2023, one time"
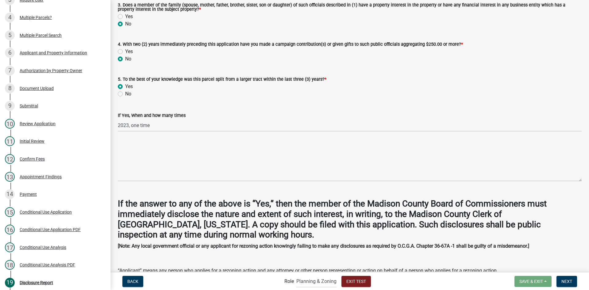
click at [181, 103] on div "If Yes, When and how many times 2023, one time" at bounding box center [350, 117] width 464 height 29
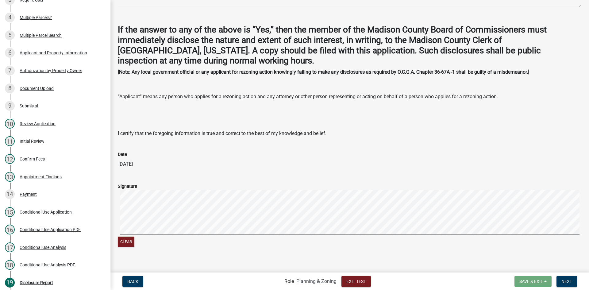
scroll to position [334, 0]
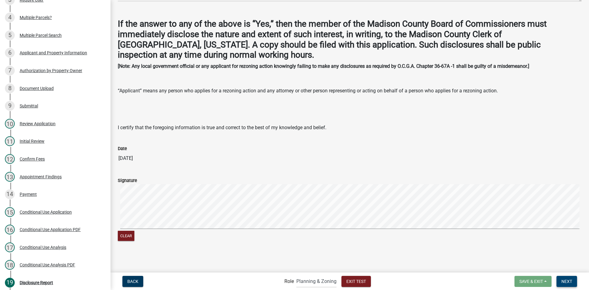
click at [568, 282] on span "Next" at bounding box center [567, 281] width 11 height 5
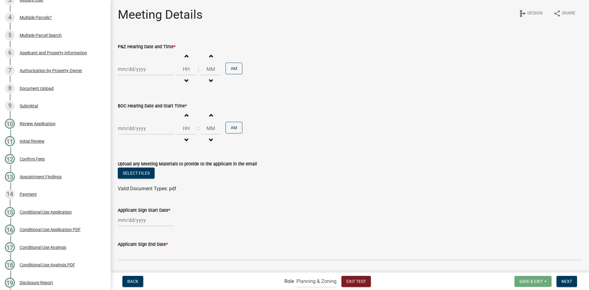
select select "10"
select select "2025"
click at [147, 66] on div "[PERSON_NAME] Feb Mar Apr [PERSON_NAME][DATE] Oct Nov [DATE] 1526 1527 1528 152…" at bounding box center [146, 69] width 56 height 13
click at [125, 123] on div "13" at bounding box center [124, 122] width 10 height 10
type input "[DATE]"
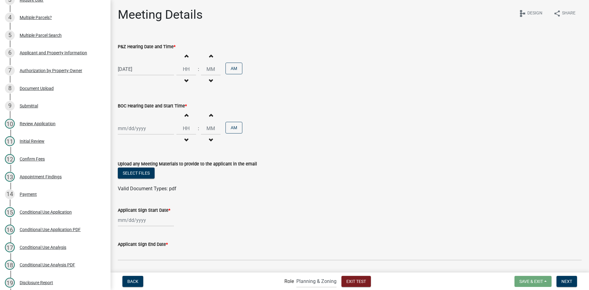
select select "10"
select select "2025"
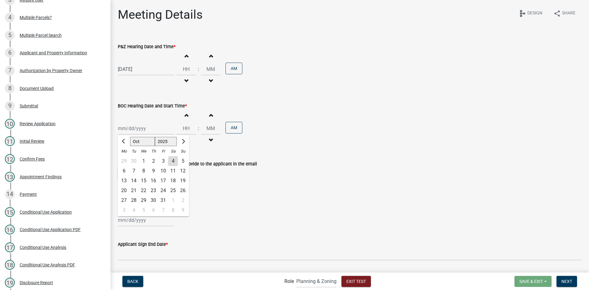
click at [126, 130] on div "[PERSON_NAME] Feb Mar Apr [PERSON_NAME][DATE] Oct Nov [DATE] 1526 1527 1528 152…" at bounding box center [146, 128] width 56 height 13
click at [137, 180] on div "14" at bounding box center [134, 181] width 10 height 10
type input "[DATE]"
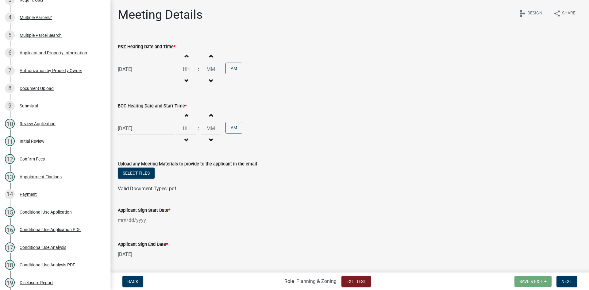
scroll to position [18, 0]
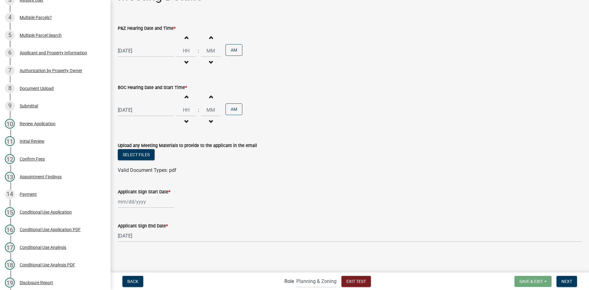
click at [146, 201] on div at bounding box center [146, 202] width 56 height 13
select select "10"
select select "2025"
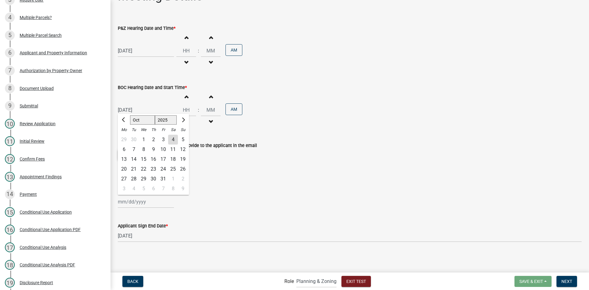
click at [125, 160] on div "13" at bounding box center [124, 159] width 10 height 10
type input "[DATE]"
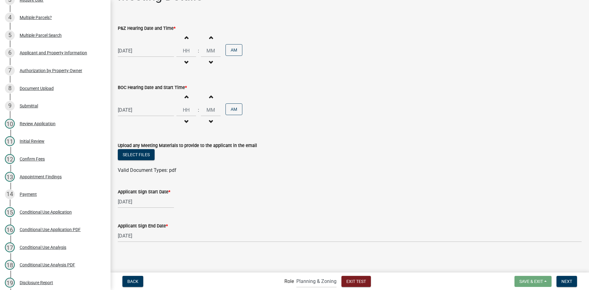
click at [308, 192] on div "Applicant Sign Start Date *" at bounding box center [350, 191] width 464 height 7
click at [564, 281] on span "Next" at bounding box center [567, 281] width 11 height 5
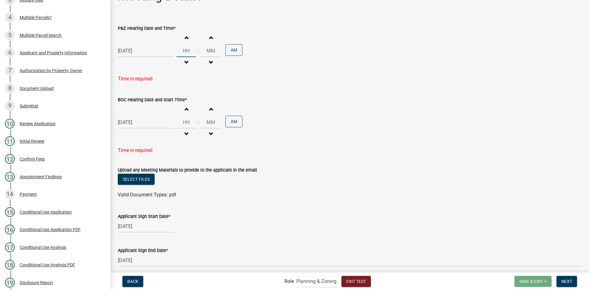
click at [188, 54] on input "Hours" at bounding box center [187, 51] width 20 height 13
type input "08"
type input "00"
click at [235, 53] on button "AM" at bounding box center [234, 50] width 17 height 12
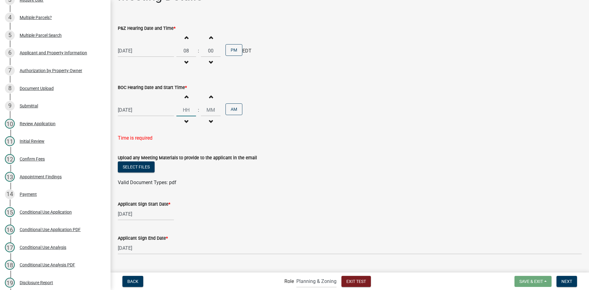
click at [189, 108] on input "Hours" at bounding box center [187, 110] width 20 height 13
type input "08"
type input "00"
click at [228, 111] on div "Increment hours 08 Decrement hours : Increment minutes 00 Decrement minutes AM" at bounding box center [210, 110] width 66 height 38
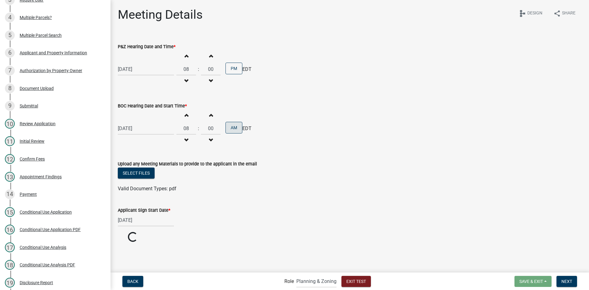
drag, startPoint x: 343, startPoint y: 125, endPoint x: 345, endPoint y: 129, distance: 4.4
click at [343, 127] on div "[DATE] Increment hours 08 Decrement hours : Increment minutes 00 Decrement minu…" at bounding box center [350, 129] width 464 height 38
click at [234, 127] on button "AM" at bounding box center [234, 128] width 17 height 12
click at [297, 130] on div "[DATE] Increment hours 08 Decrement hours : Increment minutes 00 Decrement minu…" at bounding box center [350, 129] width 464 height 38
click at [571, 285] on button "Next" at bounding box center [567, 281] width 21 height 11
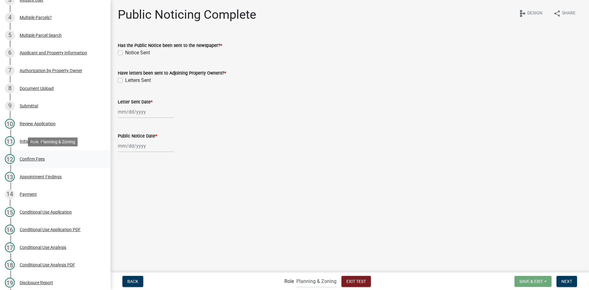
scroll to position [224, 0]
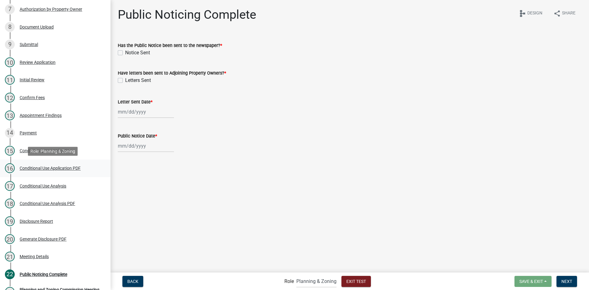
click at [42, 167] on div "Conditional Use Application PDF" at bounding box center [50, 168] width 61 height 4
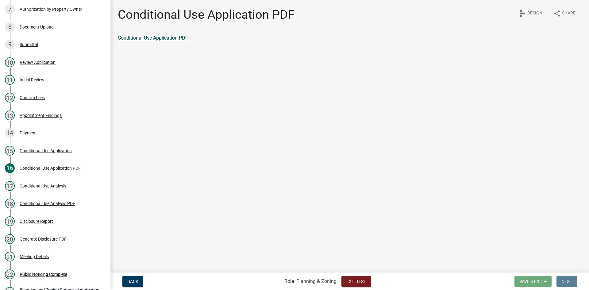
click at [167, 38] on link "Conditional Use Application PDF" at bounding box center [153, 38] width 70 height 6
click at [210, 116] on main "Conditional Use Application PDF share Share schema Design Conditional Use Appli…" at bounding box center [350, 136] width 479 height 272
click at [44, 149] on div "Conditional Use Application" at bounding box center [46, 151] width 52 height 4
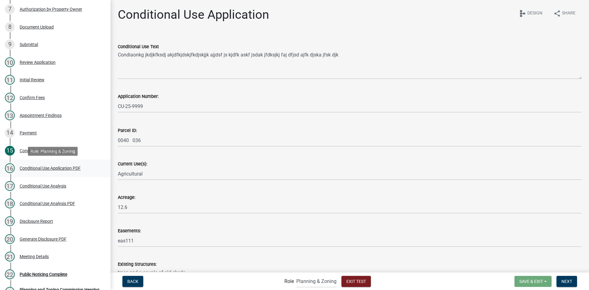
click at [54, 168] on div "Conditional Use Application PDF" at bounding box center [50, 168] width 61 height 4
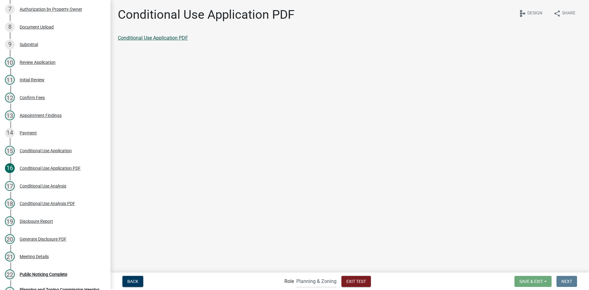
click at [158, 37] on link "Conditional Use Application PDF" at bounding box center [153, 38] width 70 height 6
click at [45, 149] on div "Conditional Use Application" at bounding box center [46, 151] width 52 height 4
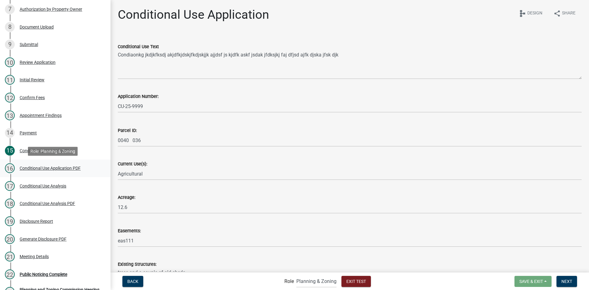
click at [48, 168] on div "Conditional Use Application PDF" at bounding box center [50, 168] width 61 height 4
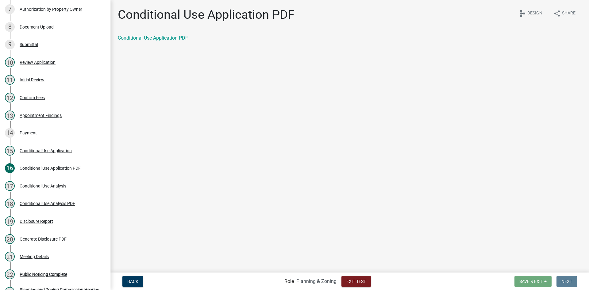
click at [160, 34] on div "Conditional Use Application PDF" at bounding box center [350, 37] width 464 height 7
click at [161, 36] on link "Conditional Use Application PDF" at bounding box center [153, 38] width 70 height 6
drag, startPoint x: 198, startPoint y: 79, endPoint x: 185, endPoint y: 64, distance: 20.9
click at [198, 79] on main "Conditional Use Application PDF share Share schema Design Conditional Use Appli…" at bounding box center [350, 136] width 479 height 272
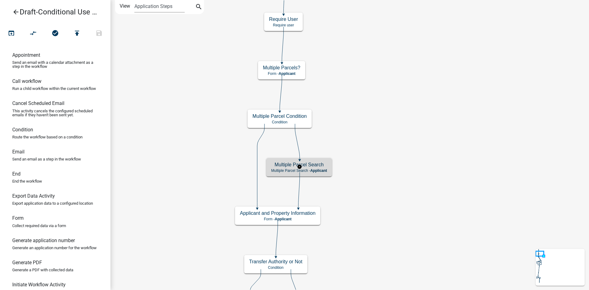
click at [323, 164] on h5 "Multiple Parcel Search" at bounding box center [299, 165] width 56 height 6
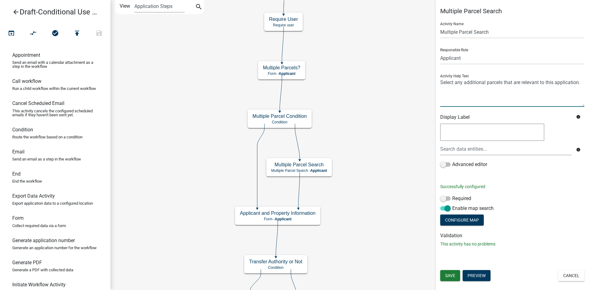
click at [442, 83] on textarea at bounding box center [513, 92] width 144 height 29
type textarea "Click on MAP to select any additional parcels that are relevant to this applica…"
click at [456, 275] on span "Save" at bounding box center [450, 275] width 10 height 5
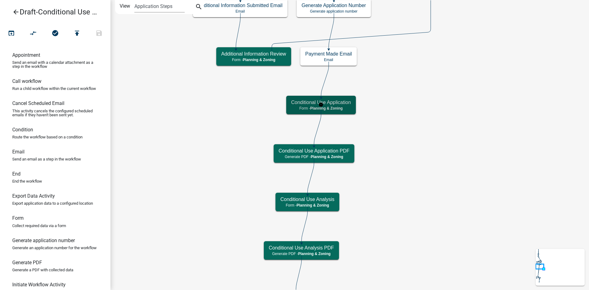
click at [335, 101] on h5 "Conditional Use Application" at bounding box center [321, 102] width 60 height 6
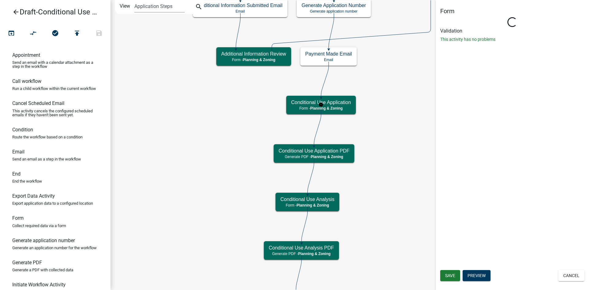
select select "21E23B7C-0AE9-4CE5-BF16-76C7A100C343"
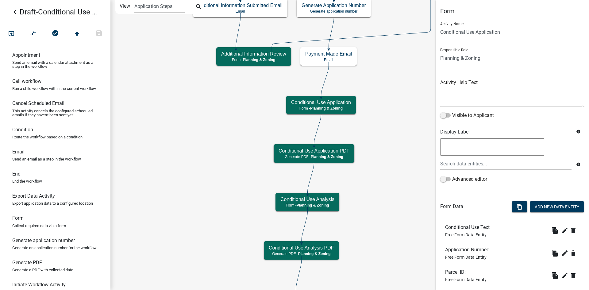
scroll to position [92, 0]
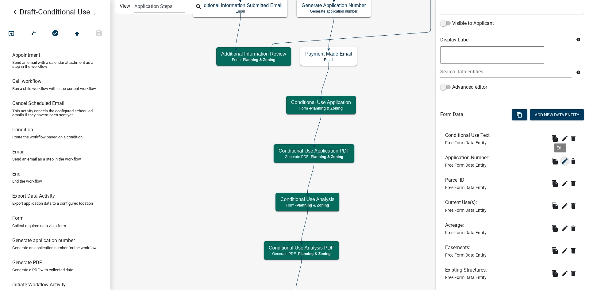
click at [562, 160] on icon "edit" at bounding box center [565, 161] width 7 height 7
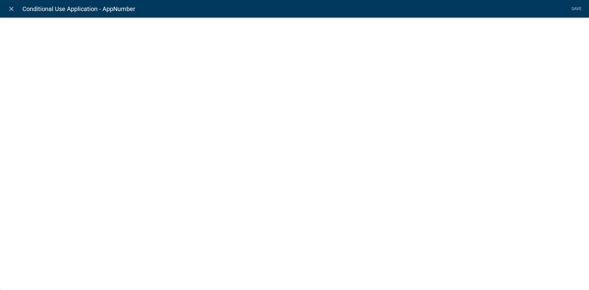
select select
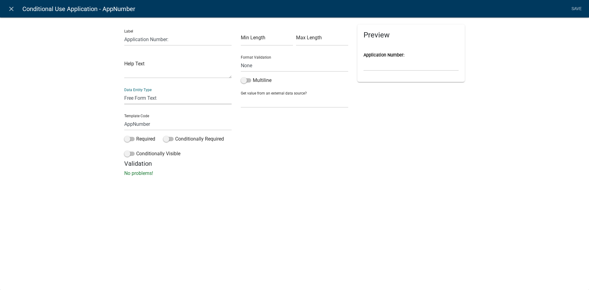
click at [158, 99] on select "Free Form Text Document Display Entity Value Fee Numeric Data Date Map Sketch D…" at bounding box center [177, 98] width 107 height 13
select select "calculated-value"
click at [124, 92] on select "Free Form Text Document Display Entity Value Fee Numeric Data Date Map Sketch D…" at bounding box center [177, 98] width 107 height 13
select select "calculated-value"
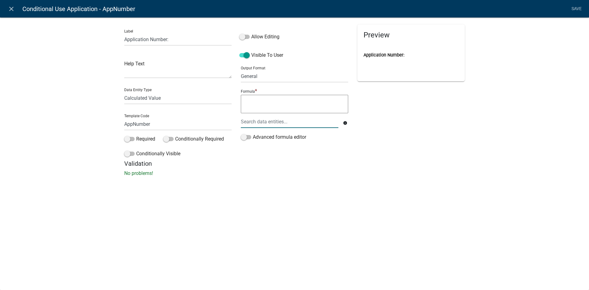
click at [284, 122] on div at bounding box center [289, 121] width 107 height 13
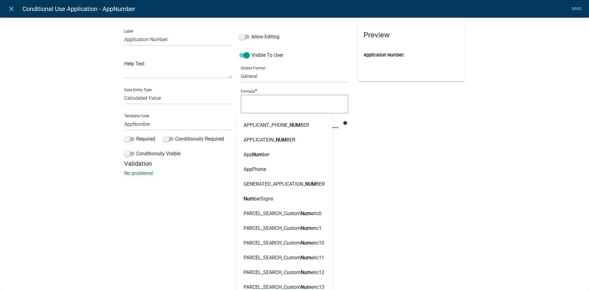
type input "number"
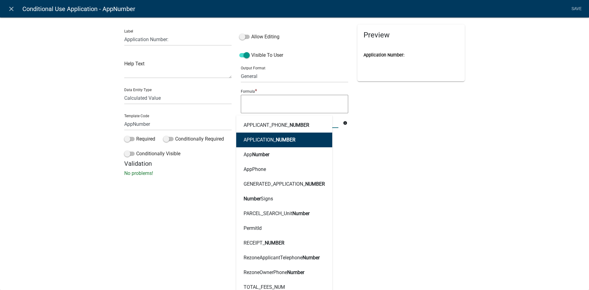
click at [276, 142] on span "NUMBER" at bounding box center [286, 140] width 20 height 6
type textarea "APPLICATION_NUMBER"
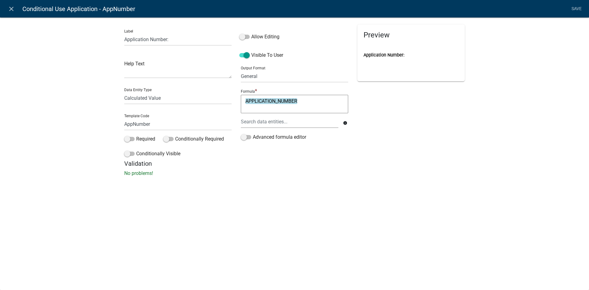
click at [352, 172] on p "No problems!" at bounding box center [294, 173] width 341 height 7
click at [255, 37] on label "Allow Editing" at bounding box center [259, 36] width 40 height 7
click at [251, 33] on input "Allow Editing" at bounding box center [251, 33] width 0 height 0
drag, startPoint x: 450, startPoint y: 154, endPoint x: 466, endPoint y: 130, distance: 28.9
click at [450, 154] on div "Preview Loading..." at bounding box center [411, 92] width 117 height 135
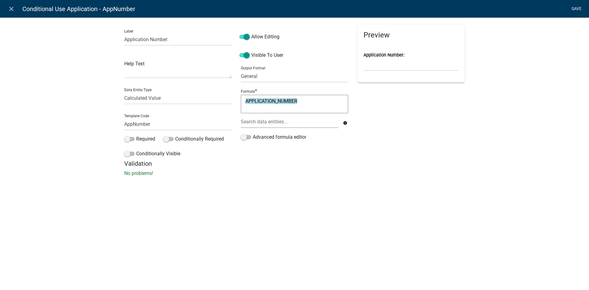
click at [576, 8] on link "Save" at bounding box center [576, 9] width 15 height 12
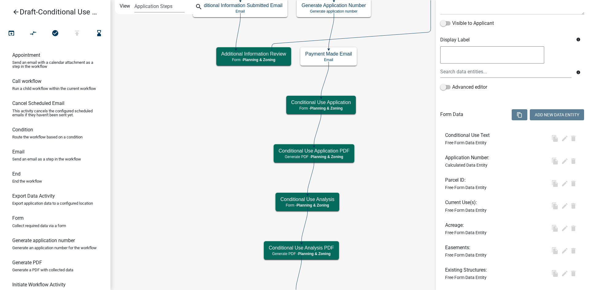
scroll to position [0, 0]
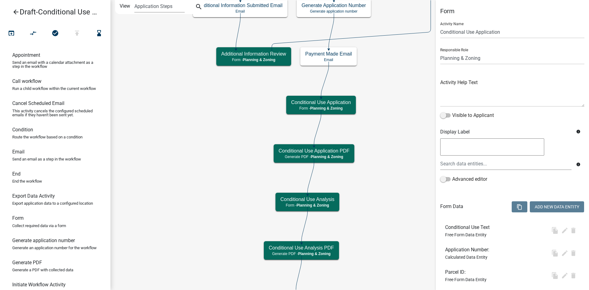
select select "21E23B7C-0AE9-4CE5-BF16-76C7A100C343"
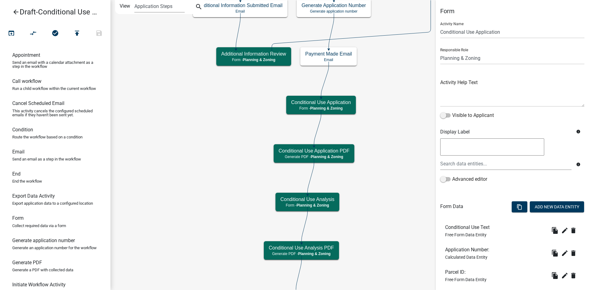
scroll to position [92, 0]
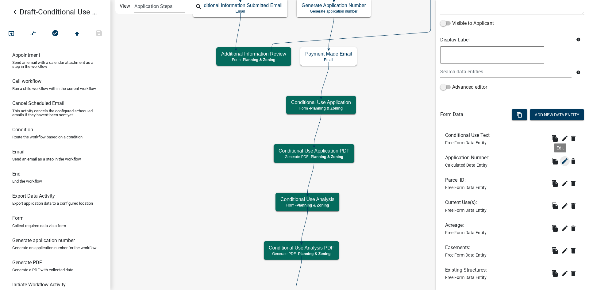
click at [562, 160] on icon "edit" at bounding box center [565, 161] width 7 height 7
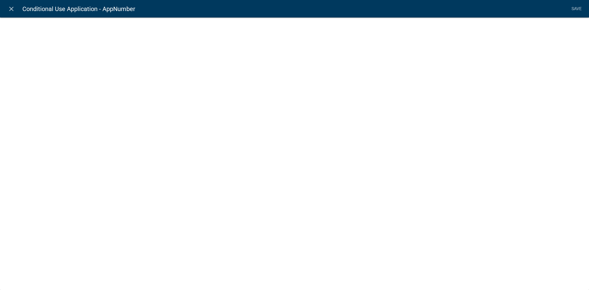
select select "calculated-value"
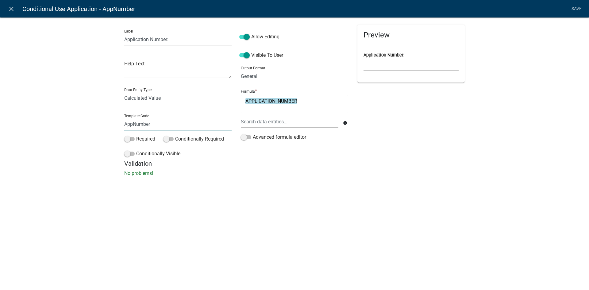
click at [132, 125] on input "AppNumber" at bounding box center [177, 124] width 107 height 13
click at [289, 170] on p "No problems!" at bounding box center [294, 173] width 341 height 7
click at [174, 125] on input "ApplicationNumber" at bounding box center [177, 124] width 107 height 13
type input "ApplicationNumberRezone"
click at [518, 122] on div "Label Application Number: Help Text Data Entity Type Free Form Text Document Di…" at bounding box center [294, 98] width 589 height 183
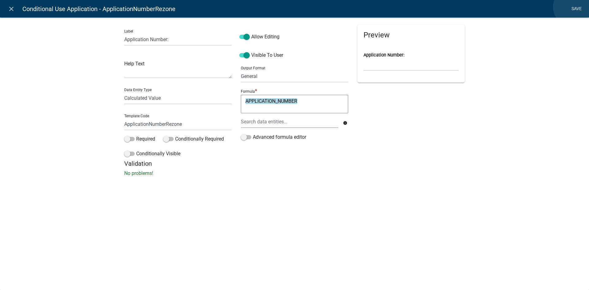
click at [573, 7] on link "Save" at bounding box center [576, 9] width 15 height 12
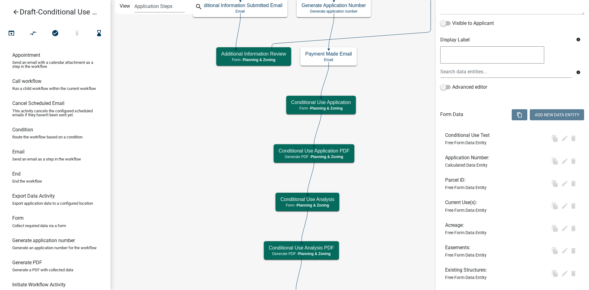
scroll to position [0, 0]
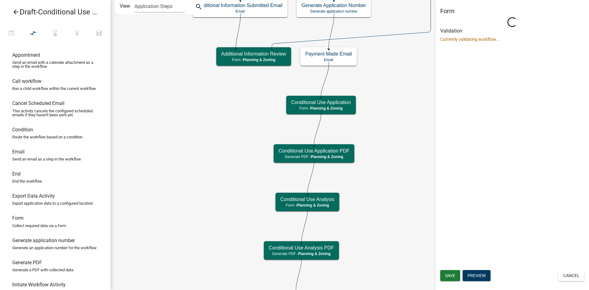
select select "21E23B7C-0AE9-4CE5-BF16-76C7A100C343"
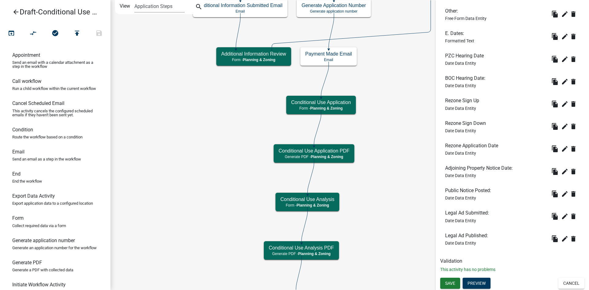
scroll to position [821, 0]
click at [454, 284] on span "Save" at bounding box center [450, 282] width 10 height 5
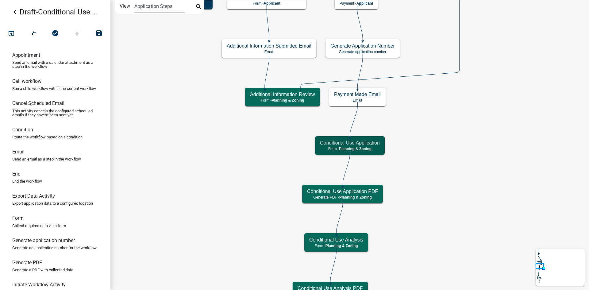
scroll to position [0, 0]
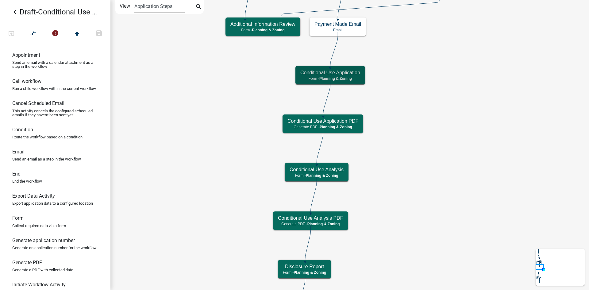
click at [343, 123] on h5 "Conditional Use Application PDF" at bounding box center [323, 121] width 71 height 6
select select "21E23B7C-0AE9-4CE5-BF16-76C7A100C343"
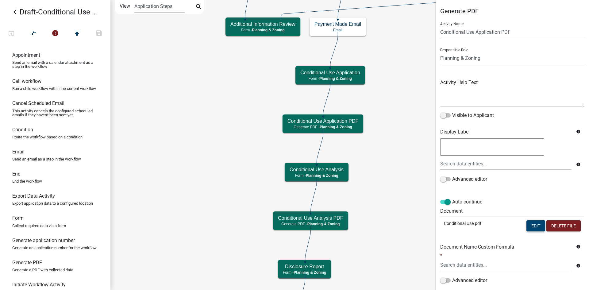
click at [532, 226] on button "Edit" at bounding box center [536, 225] width 19 height 11
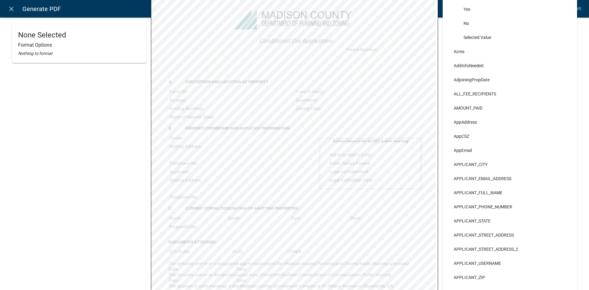
scroll to position [92, 0]
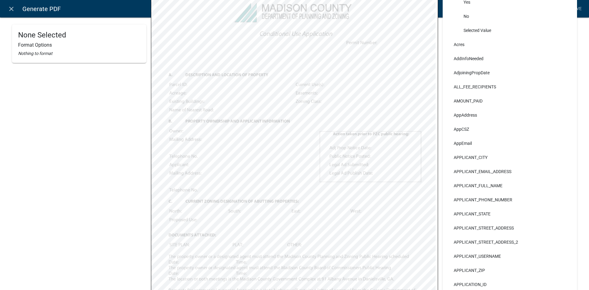
select select
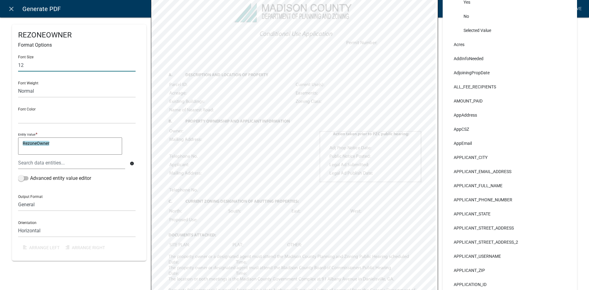
click at [36, 66] on input "12" at bounding box center [77, 65] width 118 height 13
type input "11"
click at [138, 116] on div "Font Size 11 Font Weight Normal Bold Font Color Black Red Entity Value * Rezone…" at bounding box center [79, 152] width 122 height 204
select select
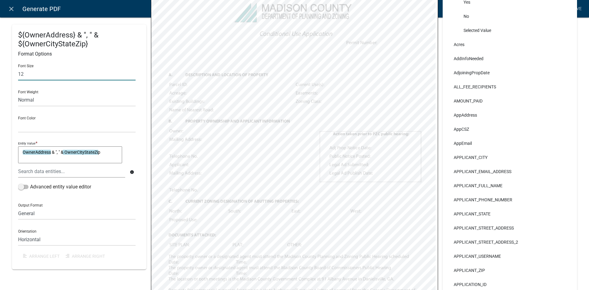
click at [32, 72] on input "12" at bounding box center [77, 74] width 118 height 13
type input "11"
click at [136, 145] on div "Entity Value * OwnerAddress & ", " & OwnerCityStateZip OwnerAddress & ", " & Ow…" at bounding box center [77, 162] width 121 height 44
select select
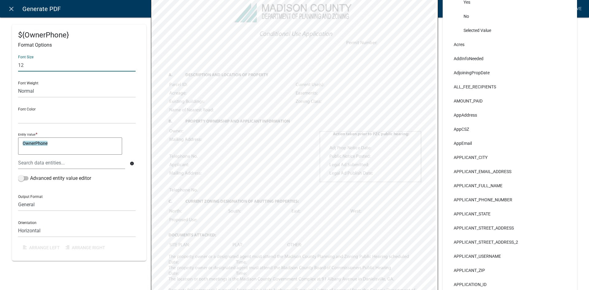
click at [77, 62] on input "12" at bounding box center [77, 65] width 118 height 13
type input "11"
click at [137, 133] on div "Font Size 11 Font Weight Normal Bold Font Color Black Red Entity Value * OwnerP…" at bounding box center [79, 152] width 122 height 204
select select
click at [58, 63] on input "12" at bounding box center [77, 65] width 118 height 13
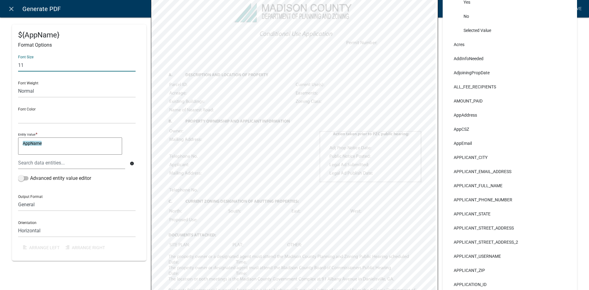
type input "11"
drag, startPoint x: 134, startPoint y: 134, endPoint x: 146, endPoint y: 139, distance: 13.6
click at [134, 134] on div "Entity Value * AppName AppName" at bounding box center [77, 143] width 118 height 25
select select
click at [47, 69] on input "12" at bounding box center [77, 65] width 118 height 13
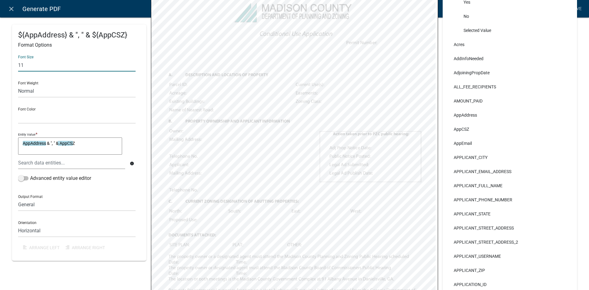
type input "11"
click at [137, 130] on div "Font Size 11 Font Weight Normal Bold Font Color Black Red Entity Value * AppAdd…" at bounding box center [79, 152] width 122 height 204
select select
click at [64, 62] on input "12" at bounding box center [77, 65] width 118 height 13
type input "11"
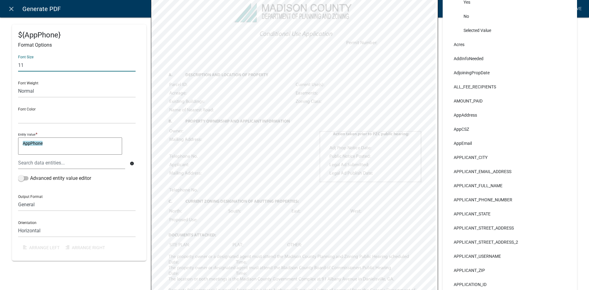
click at [142, 120] on div "${AppPhone} Format Options Font Size 11 Font Weight Normal Bold Font Color Blac…" at bounding box center [79, 143] width 134 height 236
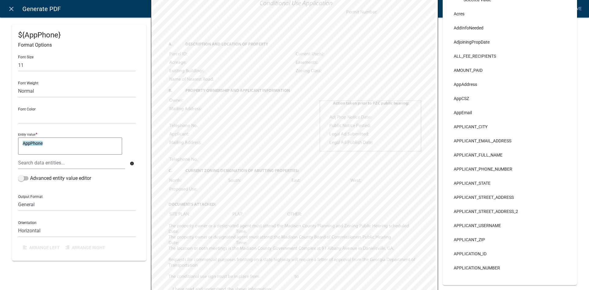
select select
click at [41, 61] on input "12" at bounding box center [77, 65] width 118 height 13
type input "11"
select select
click at [42, 69] on input "12" at bounding box center [77, 65] width 118 height 13
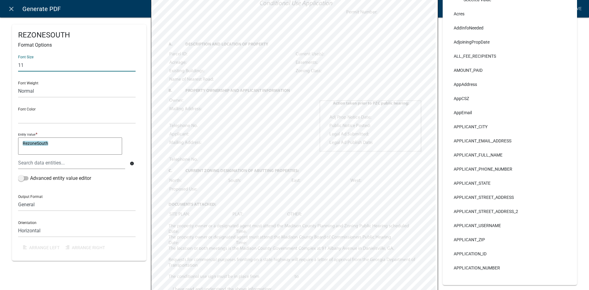
type input "11"
click at [139, 126] on div "Font Size 11 Font Weight Normal Bold Font Color Black Red Entity Value * Rezone…" at bounding box center [79, 152] width 122 height 204
select select
click at [53, 68] on input "12" at bounding box center [77, 65] width 118 height 13
type input "11"
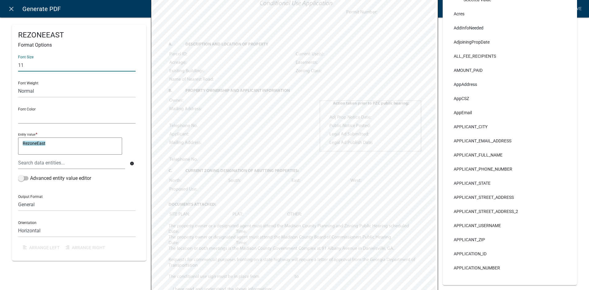
drag, startPoint x: 131, startPoint y: 116, endPoint x: 140, endPoint y: 117, distance: 8.3
click at [131, 116] on select "Black Red" at bounding box center [77, 117] width 118 height 13
select select
click at [53, 67] on input "12" at bounding box center [77, 65] width 118 height 13
type input "11"
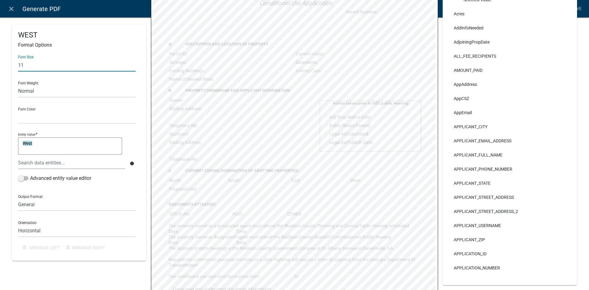
click at [145, 118] on div "WEST Format Options Font Size 11 Font Weight Normal Bold Font Color Black Red E…" at bounding box center [79, 143] width 134 height 236
select select
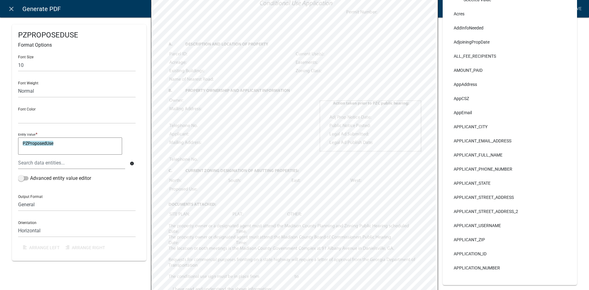
select select
click at [64, 65] on input "12" at bounding box center [77, 65] width 118 height 13
type input "11"
click at [129, 98] on div "Font Size 11 Font Weight Normal Bold Font Color Black Red Entity Value * SitePl…" at bounding box center [79, 152] width 122 height 204
select select
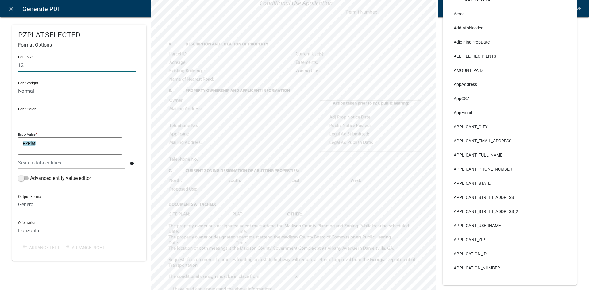
click at [83, 66] on input "12" at bounding box center [77, 65] width 118 height 13
type input "11"
click at [137, 115] on div "Font Size 11 Font Weight Normal Bold Font Color Black Red Entity Value * PZPlat…" at bounding box center [79, 152] width 122 height 204
select select
click at [50, 66] on input "12" at bounding box center [77, 65] width 118 height 13
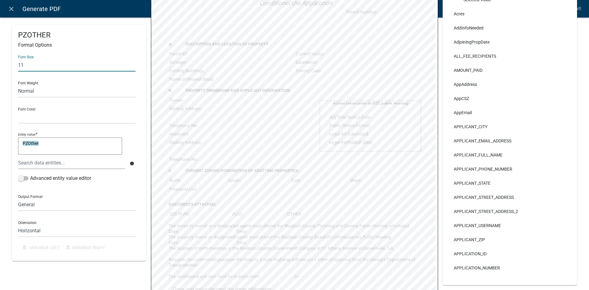
type input "11"
click at [133, 113] on select "Black Red" at bounding box center [77, 117] width 118 height 13
select select
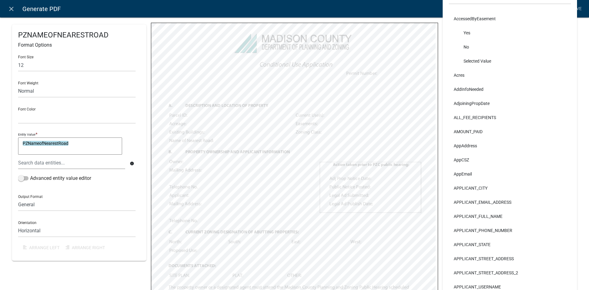
select select
click at [60, 67] on input "12" at bounding box center [77, 65] width 118 height 13
type input "11"
click at [142, 107] on div "PARCELIDREZONE Format Options Font Size 11 Font Weight Normal Bold Font Color B…" at bounding box center [79, 143] width 134 height 236
select select
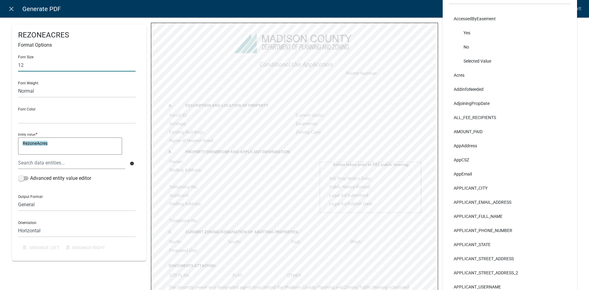
click at [59, 64] on input "12" at bounding box center [77, 65] width 118 height 13
type input "11"
click at [148, 113] on div "REZONEACRES Format Options Font Size 11 Font Weight Normal Bold Font Color Blac…" at bounding box center [79, 185] width 144 height 445
select select
click at [71, 69] on input "12" at bounding box center [77, 65] width 118 height 13
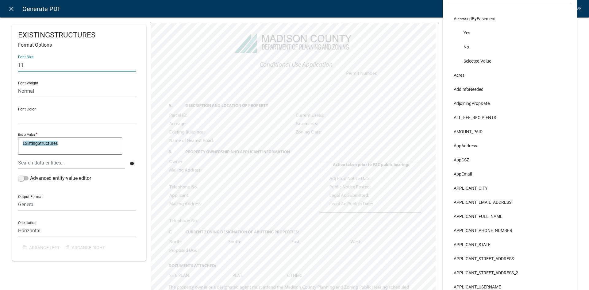
type input "11"
drag, startPoint x: 132, startPoint y: 112, endPoint x: 145, endPoint y: 126, distance: 18.9
click at [132, 112] on select "Black Red" at bounding box center [77, 117] width 118 height 13
select select
click at [79, 63] on input "12" at bounding box center [77, 65] width 118 height 13
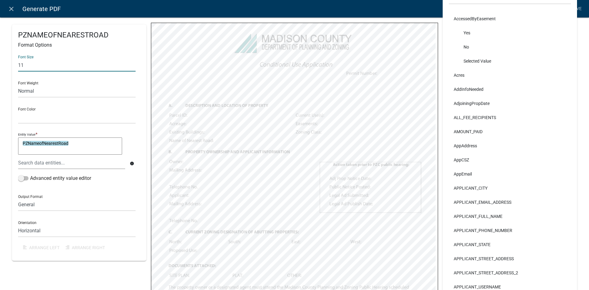
type input "11"
click at [141, 104] on div "PZNAMEOFNEARESTROAD Format Options Font Size 11 Font Weight Normal Bold Font Co…" at bounding box center [79, 143] width 134 height 236
select select
click at [93, 67] on input "12" at bounding box center [77, 65] width 118 height 13
type input "11"
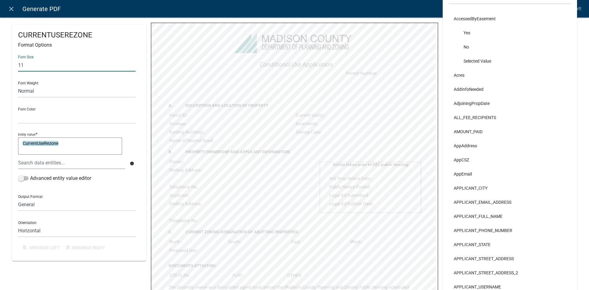
click at [134, 99] on div "Font Size 11 Font Weight Normal Bold Font Color Black Red Entity Value * Curren…" at bounding box center [79, 152] width 122 height 204
select select
click at [32, 65] on input "12" at bounding box center [77, 65] width 118 height 13
type input "11"
drag, startPoint x: 133, startPoint y: 109, endPoint x: 149, endPoint y: 117, distance: 17.4
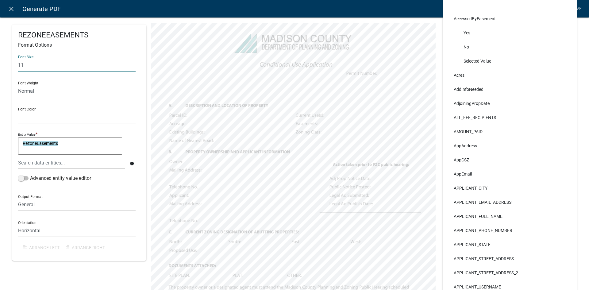
click at [133, 109] on div "Font Color Black Red" at bounding box center [77, 113] width 118 height 21
select select
click at [46, 59] on input "text" at bounding box center [77, 65] width 118 height 13
type input "11"
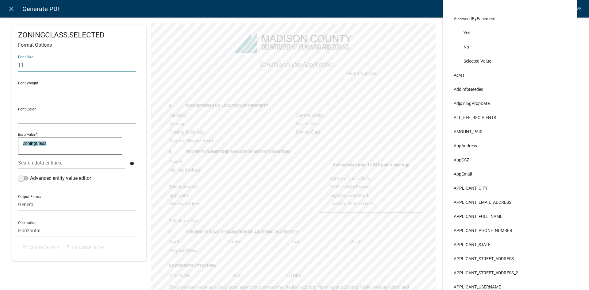
click at [133, 111] on select "Black Red" at bounding box center [77, 117] width 118 height 13
click at [140, 147] on div "ZONINGCLASS.SELECTED Format Options Font Size 11 Font Weight Normal Bold Font C…" at bounding box center [79, 143] width 134 height 236
select select "bold"
select select
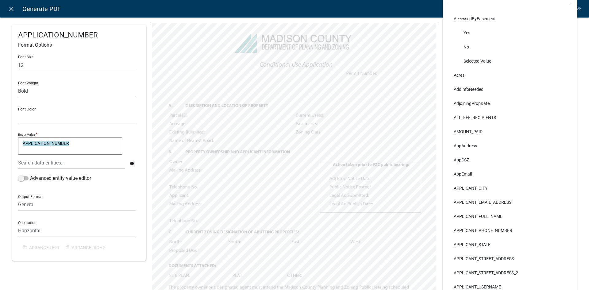
select select
click at [63, 66] on input "text" at bounding box center [77, 65] width 118 height 13
type input "11"
click at [134, 115] on select "Black Red" at bounding box center [77, 117] width 118 height 13
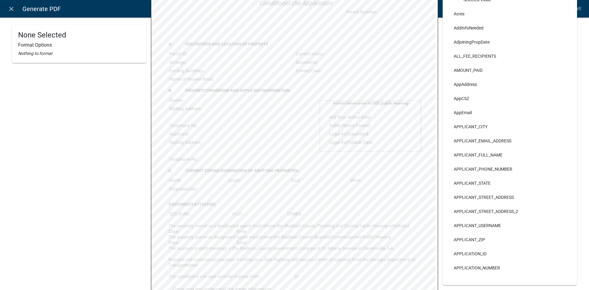
scroll to position [192, 0]
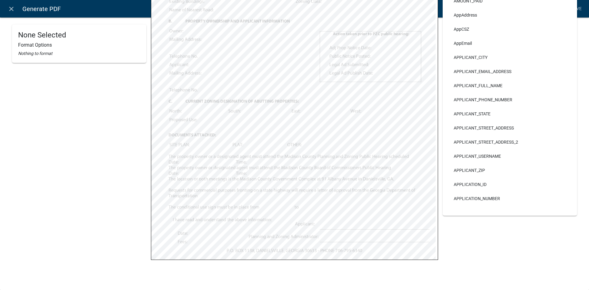
select select
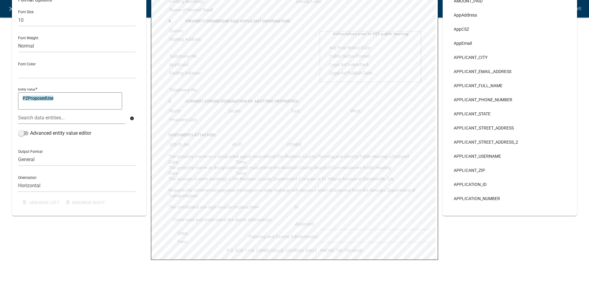
select select
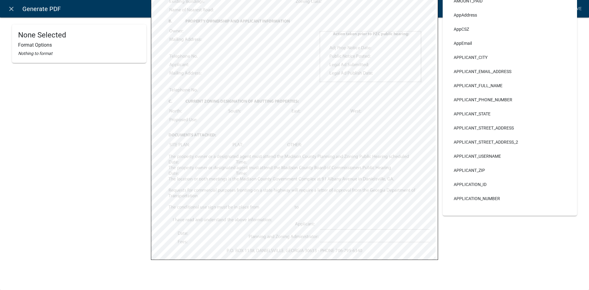
select select
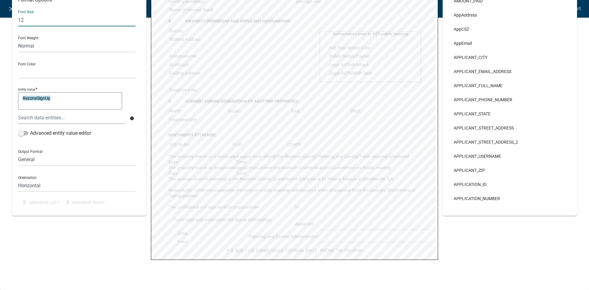
click at [68, 21] on input "12" at bounding box center [77, 20] width 118 height 13
type input "11"
select select
click at [41, 19] on input "12" at bounding box center [77, 20] width 118 height 13
type input "11"
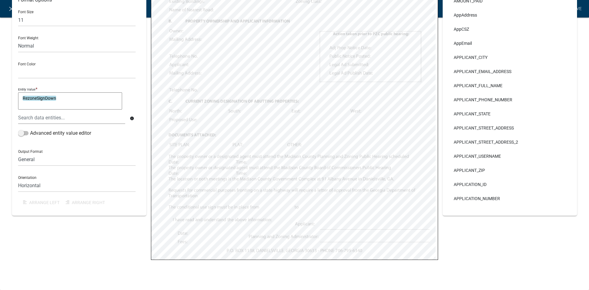
click at [130, 89] on div "Entity Value * RezoneSignDown RezoneSignDown" at bounding box center [77, 98] width 118 height 25
click at [131, 98] on div "RezoneSignDown RezoneSignDown" at bounding box center [77, 101] width 118 height 19
select select
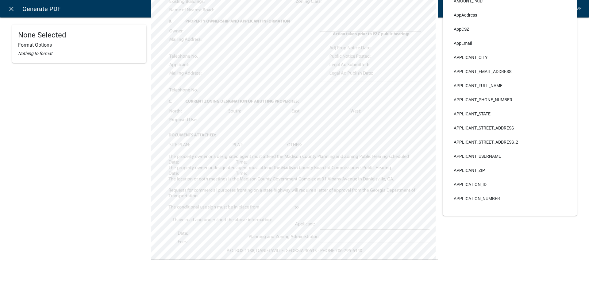
select select
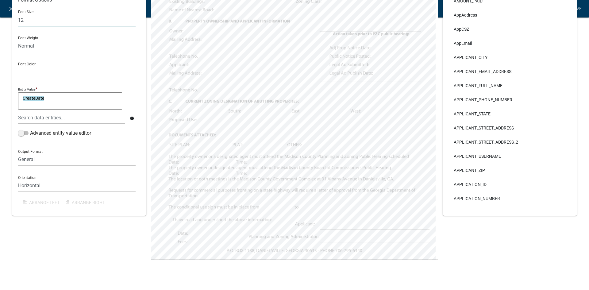
click at [40, 21] on input "12" at bounding box center [77, 20] width 118 height 13
type input "11"
click at [139, 94] on div "Font Size 11 Font Weight Normal Bold Font Color Black Red Entity Value * Create…" at bounding box center [79, 107] width 122 height 204
select select
click at [56, 25] on input "12" at bounding box center [77, 20] width 118 height 13
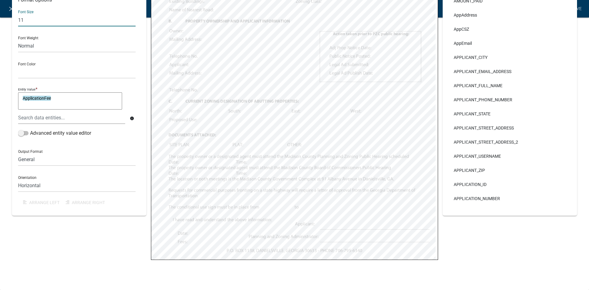
type input "11"
click at [131, 90] on div "Entity Value * ApplicationFee ApplicationFee" at bounding box center [77, 98] width 118 height 25
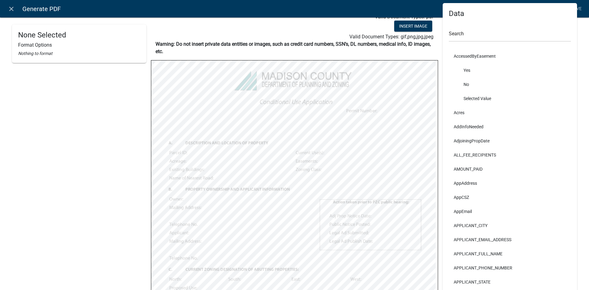
scroll to position [0, 0]
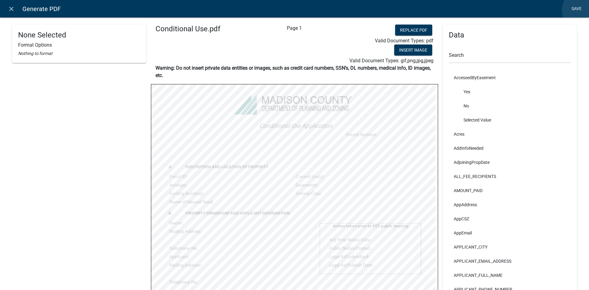
click at [582, 10] on link "Save" at bounding box center [576, 9] width 15 height 12
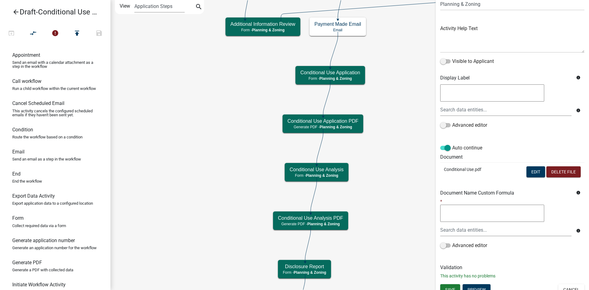
scroll to position [60, 0]
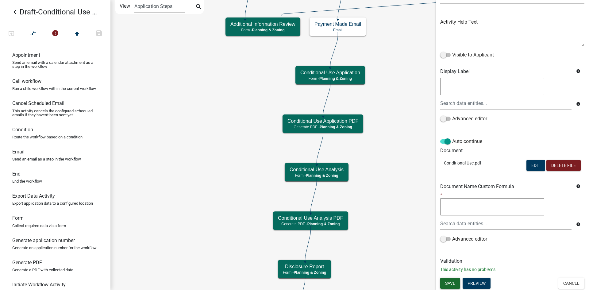
click at [457, 280] on button "Save" at bounding box center [451, 283] width 20 height 11
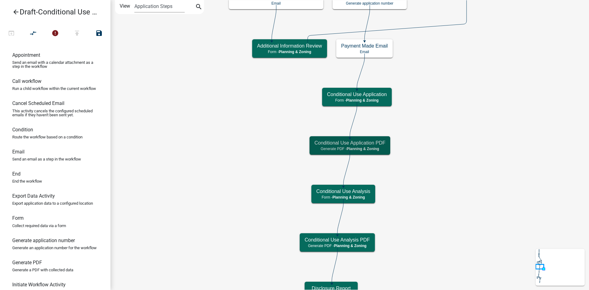
scroll to position [0, 0]
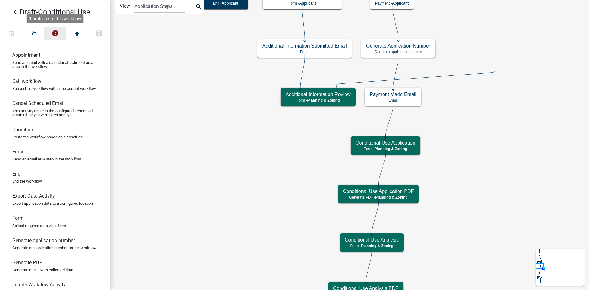
click at [54, 37] on icon "error" at bounding box center [55, 33] width 7 height 9
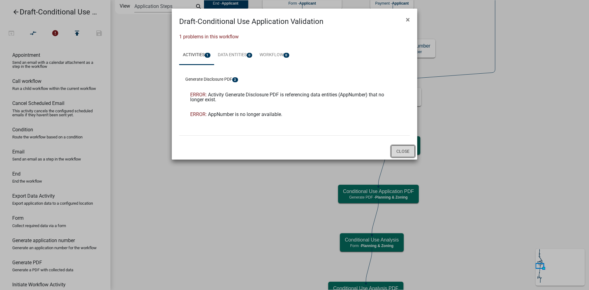
click at [397, 149] on button "Close" at bounding box center [403, 152] width 24 height 12
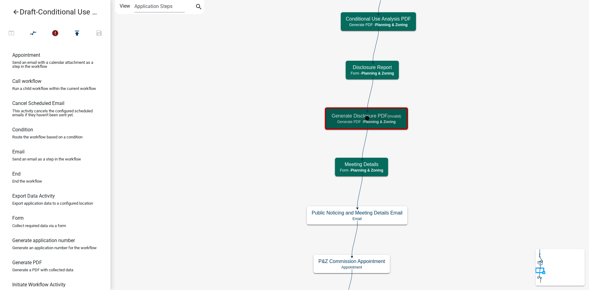
click at [402, 123] on p "Generate PDF - Planning & Zoning" at bounding box center [367, 122] width 70 height 4
select select "21E23B7C-0AE9-4CE5-BF16-76C7A100C343"
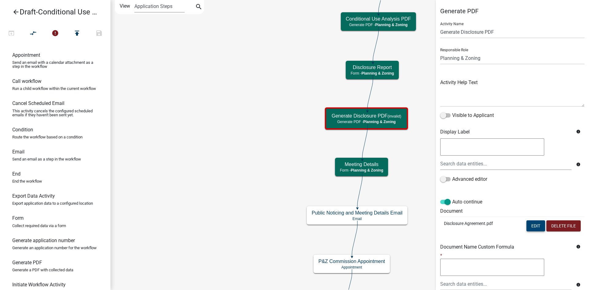
click at [534, 224] on button "Edit" at bounding box center [536, 225] width 19 height 11
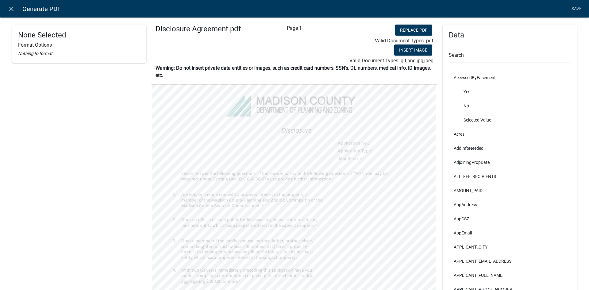
select select
click at [470, 57] on input "text" at bounding box center [510, 57] width 122 height 13
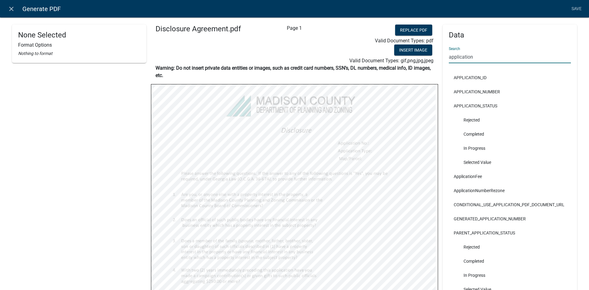
type input "application"
select select
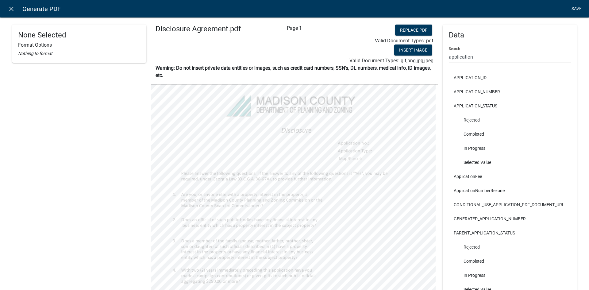
click at [579, 7] on link "Save" at bounding box center [576, 9] width 15 height 12
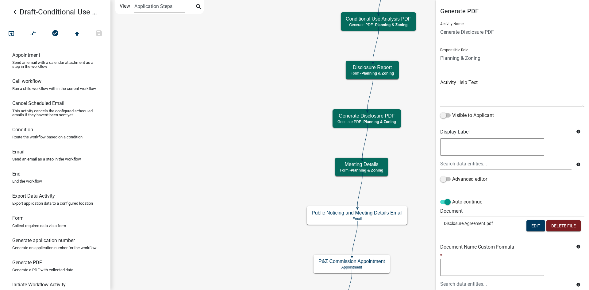
scroll to position [60, 0]
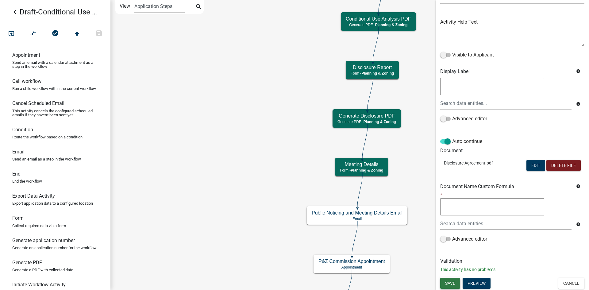
click at [458, 280] on button "Save" at bounding box center [451, 283] width 20 height 11
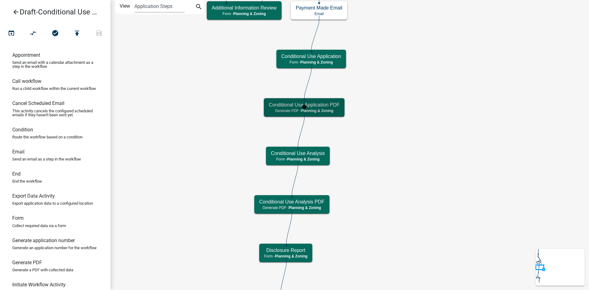
click at [330, 108] on div "Conditional Use Application PDF Generate PDF - Planning & Zoning" at bounding box center [304, 107] width 81 height 18
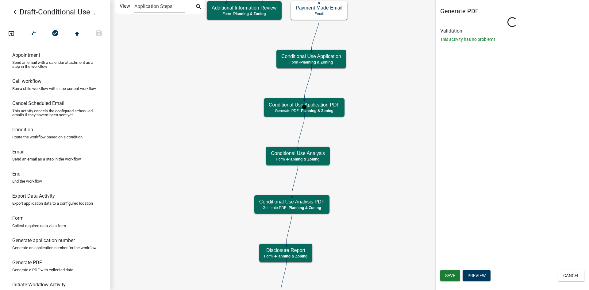
select select "21E23B7C-0AE9-4CE5-BF16-76C7A100C343"
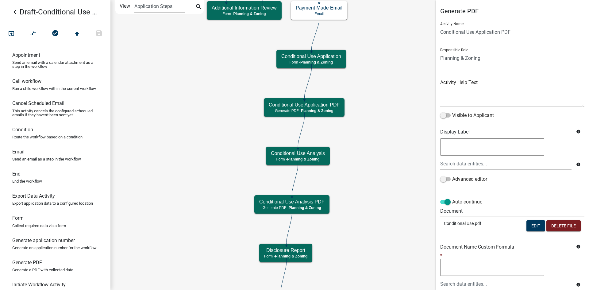
scroll to position [60, 0]
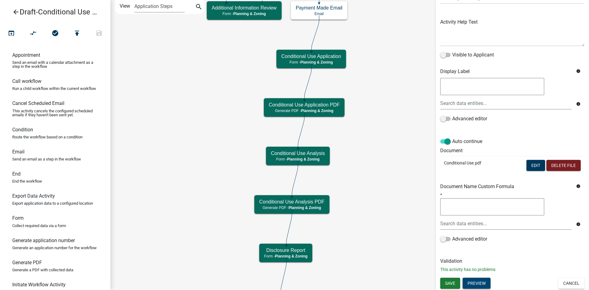
click at [477, 282] on button "Preview" at bounding box center [477, 283] width 28 height 11
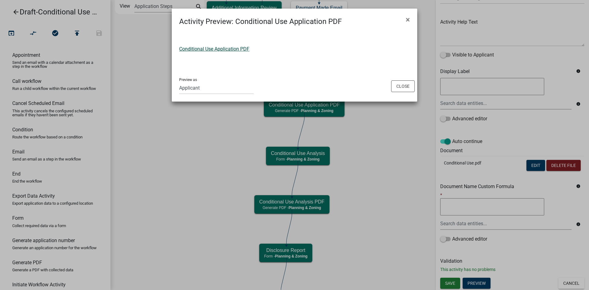
click at [225, 50] on link "Conditional Use Application PDF" at bounding box center [214, 49] width 70 height 6
click at [397, 86] on button "Close" at bounding box center [403, 86] width 24 height 12
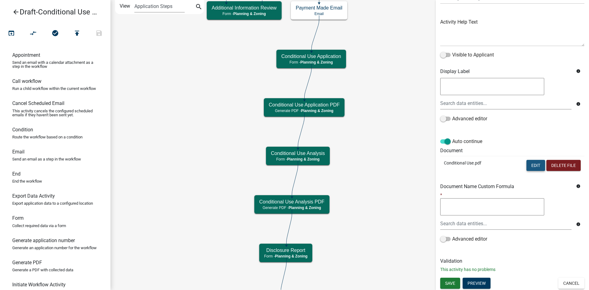
click at [535, 166] on button "Edit" at bounding box center [536, 165] width 19 height 11
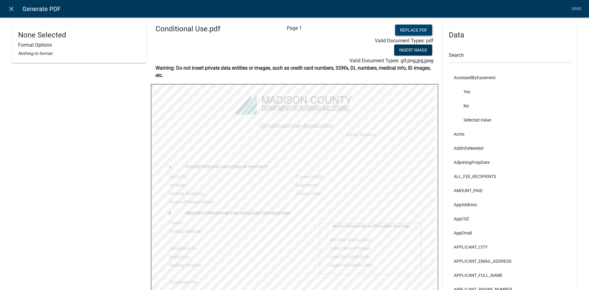
click at [414, 30] on button "Replace PDF" at bounding box center [413, 30] width 37 height 11
click at [438, 115] on div "Data Search AccessedByEasement Yes No Selected Value Acres AddInfoNeeded Adjoin…" at bounding box center [510, 247] width 144 height 445
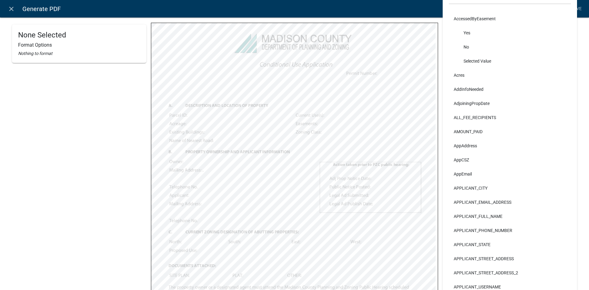
scroll to position [0, 0]
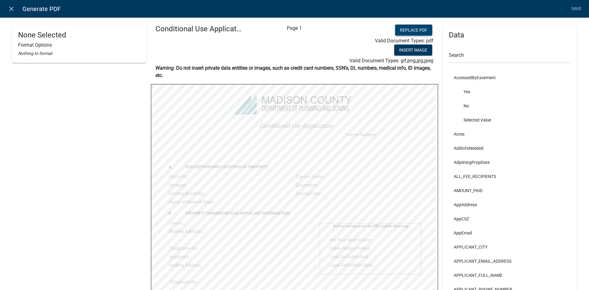
click at [414, 31] on button "Replace PDF" at bounding box center [413, 30] width 37 height 11
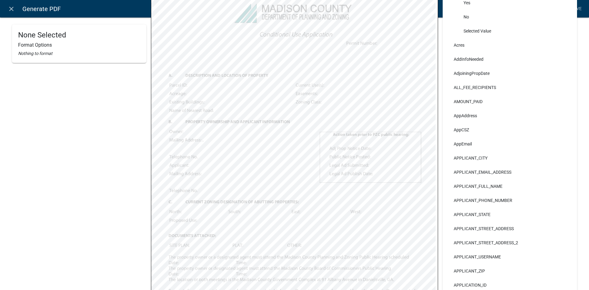
scroll to position [31, 0]
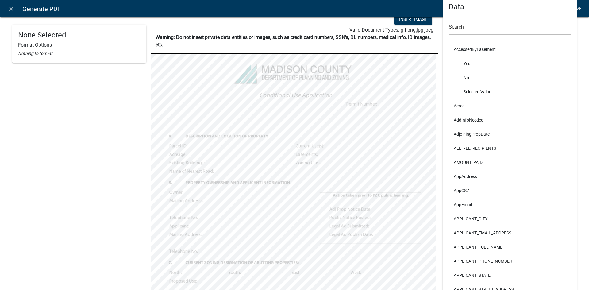
click at [580, 11] on link "Save" at bounding box center [576, 9] width 15 height 12
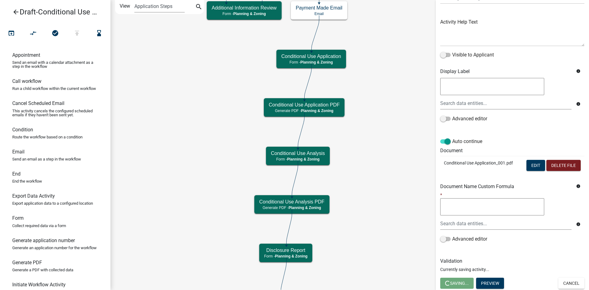
scroll to position [0, 0]
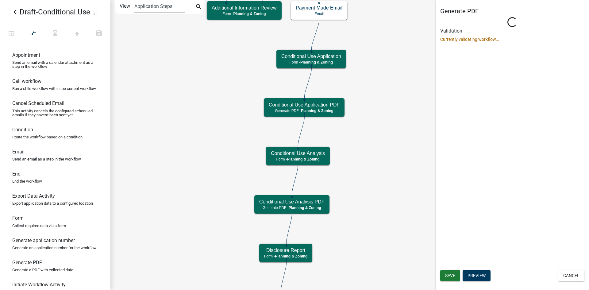
select select "21E23B7C-0AE9-4CE5-BF16-76C7A100C343"
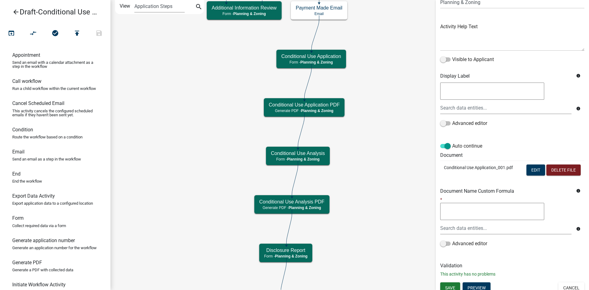
scroll to position [60, 0]
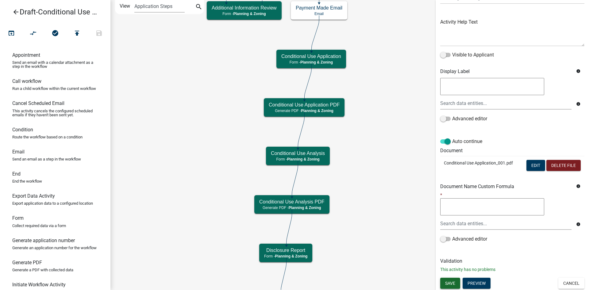
click at [455, 282] on span "Save" at bounding box center [450, 283] width 10 height 5
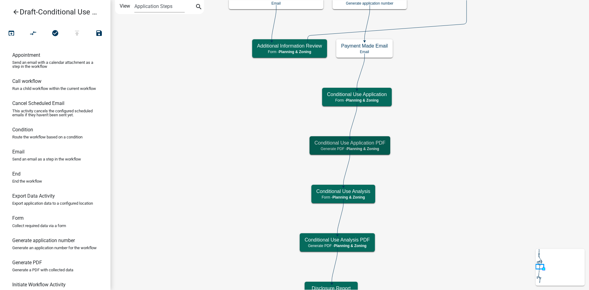
scroll to position [0, 0]
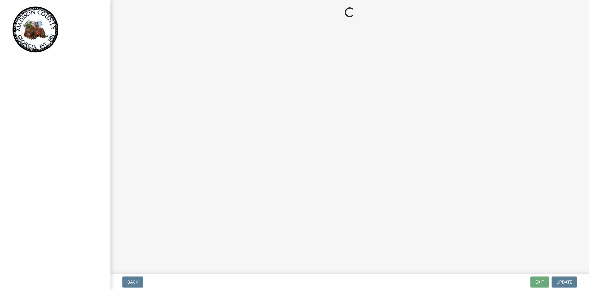
select select "21e23b7c-0ae9-4ce5-bf16-76c7a100c343"
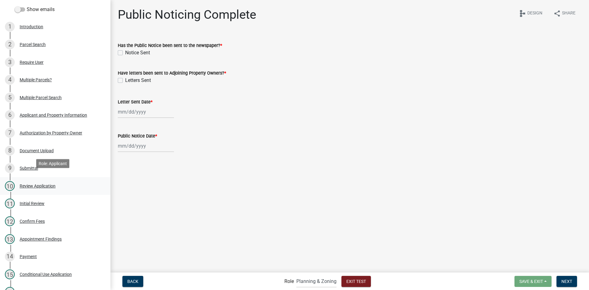
scroll to position [123, 0]
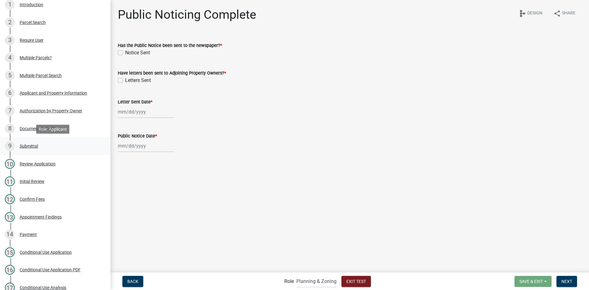
click at [29, 143] on div "9 Submittal" at bounding box center [53, 146] width 96 height 10
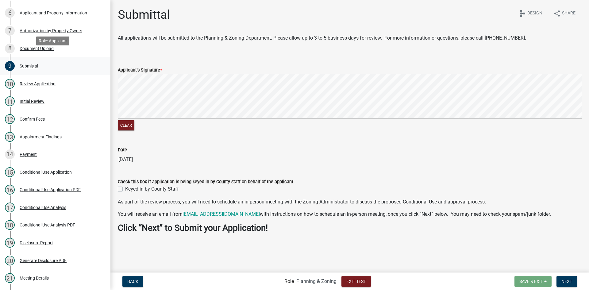
scroll to position [215, 0]
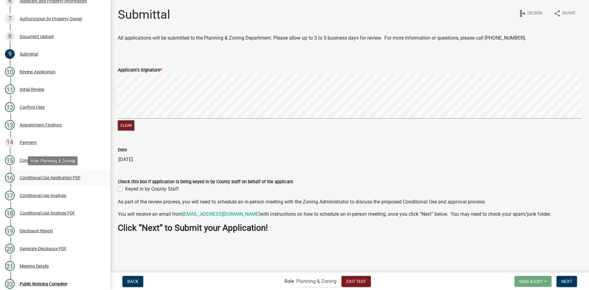
click at [59, 177] on div "Conditional Use Application PDF" at bounding box center [50, 178] width 61 height 4
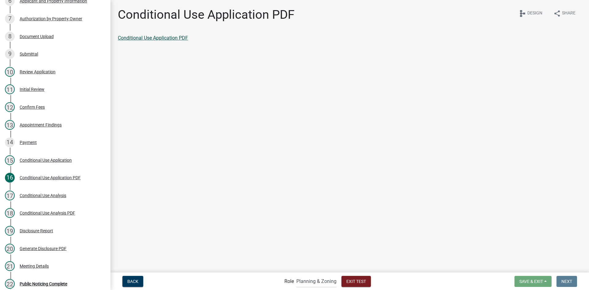
click at [169, 37] on link "Conditional Use Application PDF" at bounding box center [153, 38] width 70 height 6
click at [55, 212] on div "Conditional Use Analysis PDF" at bounding box center [48, 213] width 56 height 4
click at [144, 36] on link "Conditional Use Analysis PDF" at bounding box center [150, 38] width 64 height 6
click at [226, 83] on main "Conditional Use Analysis PDF share Share schema Design Conditional Use Analysis…" at bounding box center [350, 136] width 479 height 272
click at [65, 175] on div "16 Conditional Use Application PDF" at bounding box center [53, 178] width 96 height 10
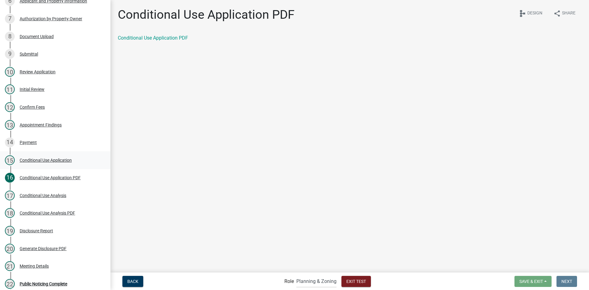
click at [35, 161] on div "Conditional Use Application" at bounding box center [46, 160] width 52 height 4
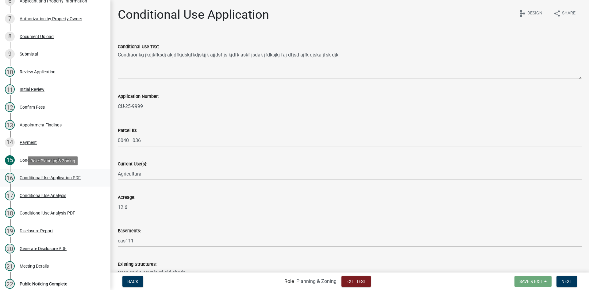
click at [43, 174] on div "16 Conditional Use Application PDF" at bounding box center [53, 178] width 96 height 10
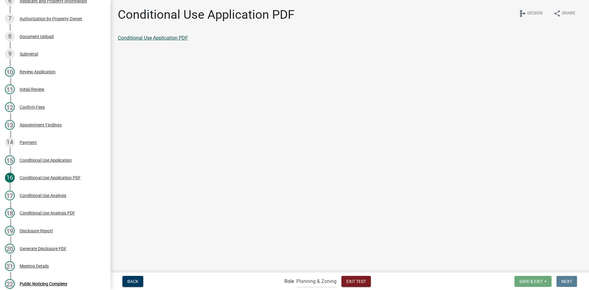
click at [175, 38] on link "Conditional Use Application PDF" at bounding box center [153, 38] width 70 height 6
